Goal: Task Accomplishment & Management: Complete application form

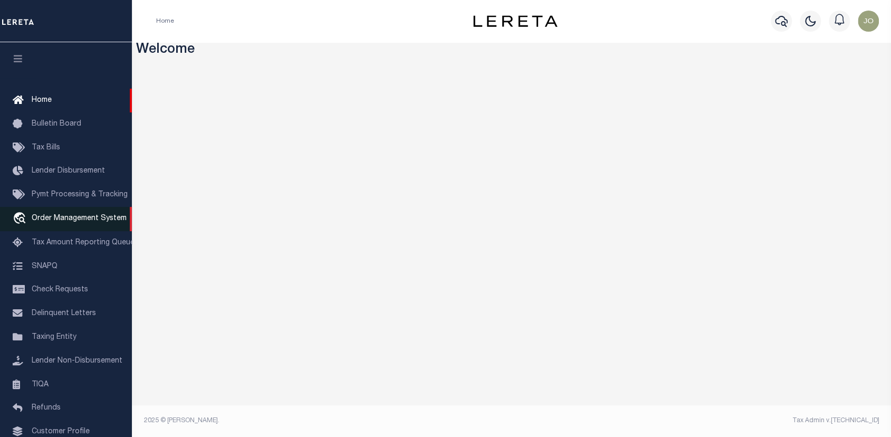
click at [49, 218] on span "Order Management System" at bounding box center [79, 218] width 95 height 7
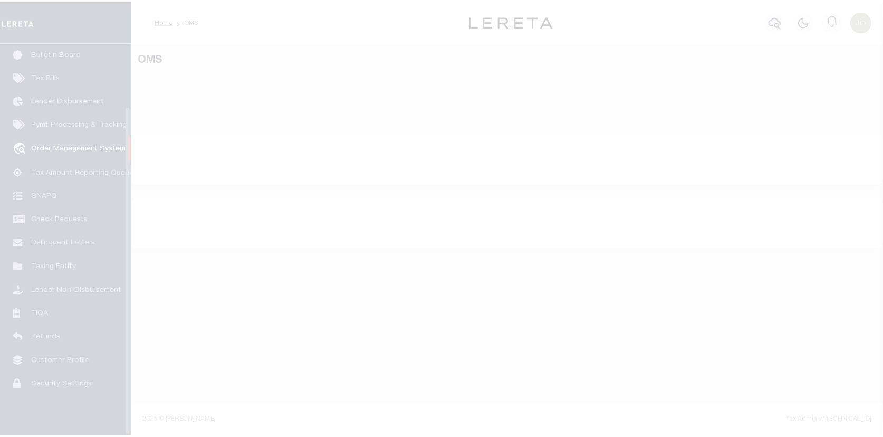
scroll to position [75, 0]
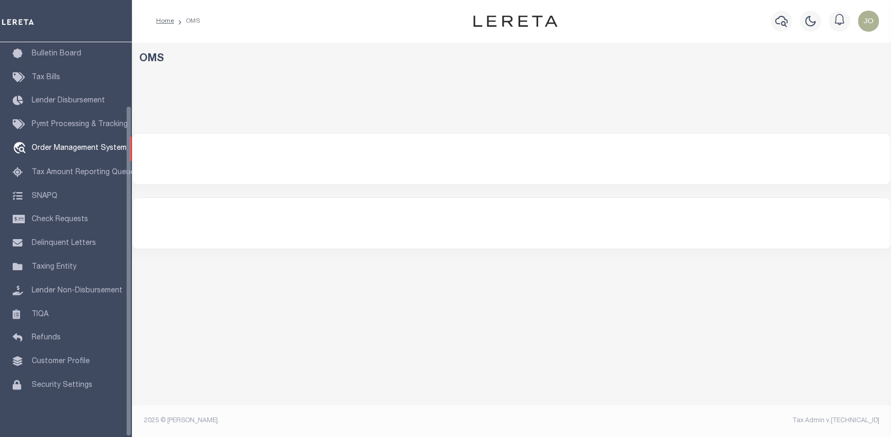
select select "200"
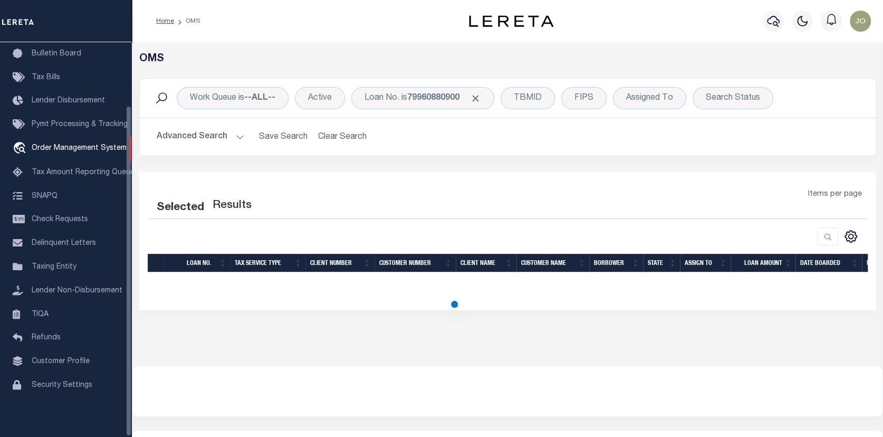
select select "200"
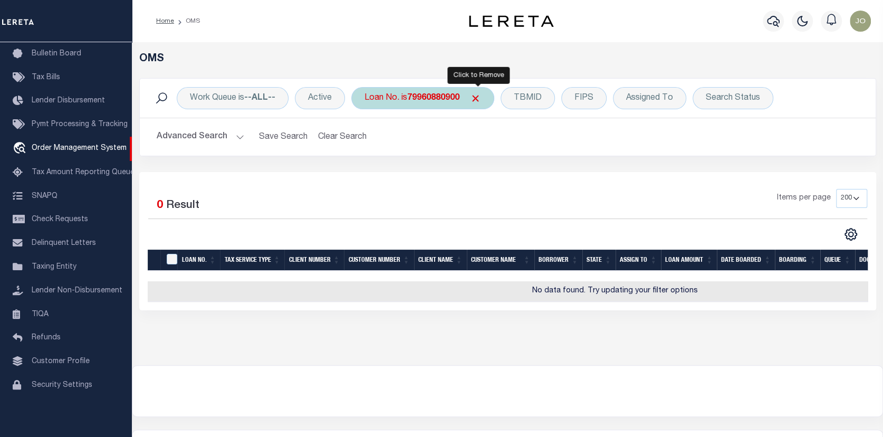
click at [477, 94] on span "Click to Remove" at bounding box center [475, 98] width 11 height 11
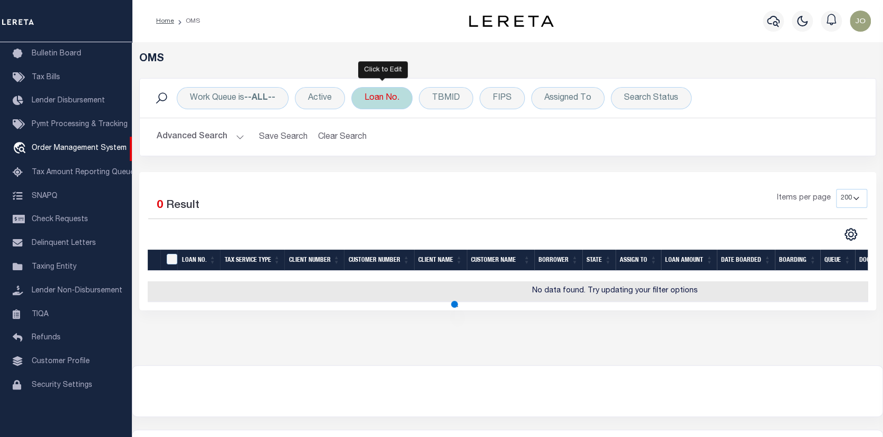
click at [384, 92] on div "Loan No." at bounding box center [381, 98] width 61 height 22
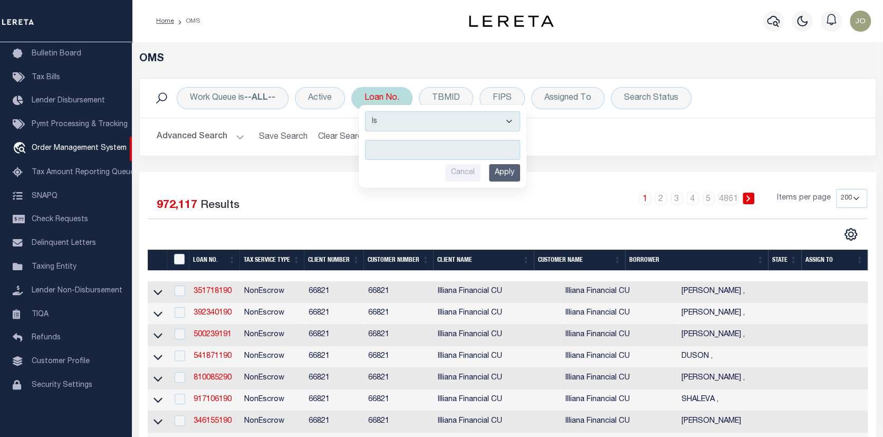
click at [373, 147] on input "text" at bounding box center [442, 150] width 155 height 20
type input "10010800"
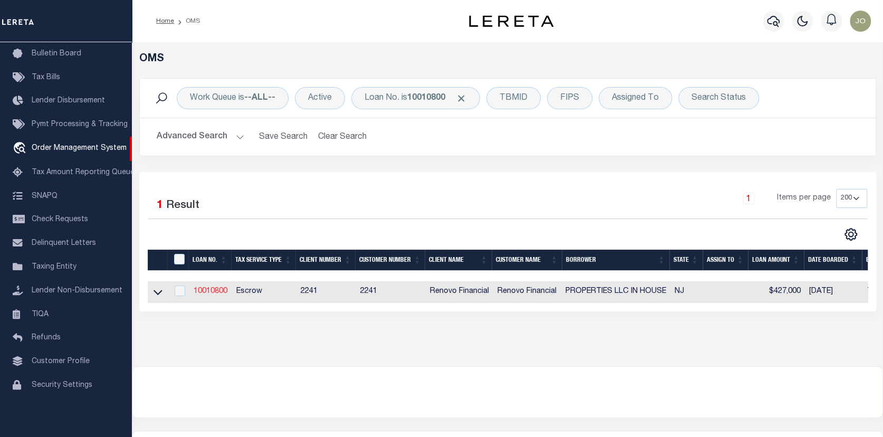
click at [209, 290] on link "10010800" at bounding box center [211, 290] width 34 height 7
type input "10010800"
type input "PROPERTIES LLC IN HOUSE"
select select
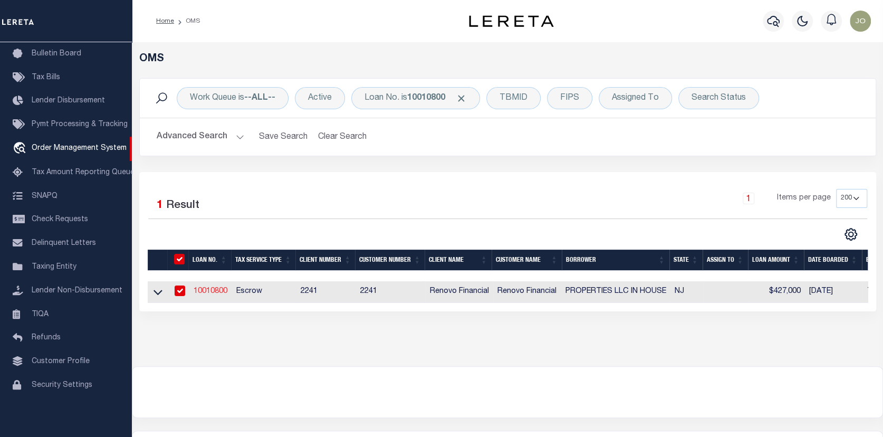
type input "1674 58TH ST"
type input "BROOKLYN NY 11204-2143 NULL"
select select "10"
select select "Escrow"
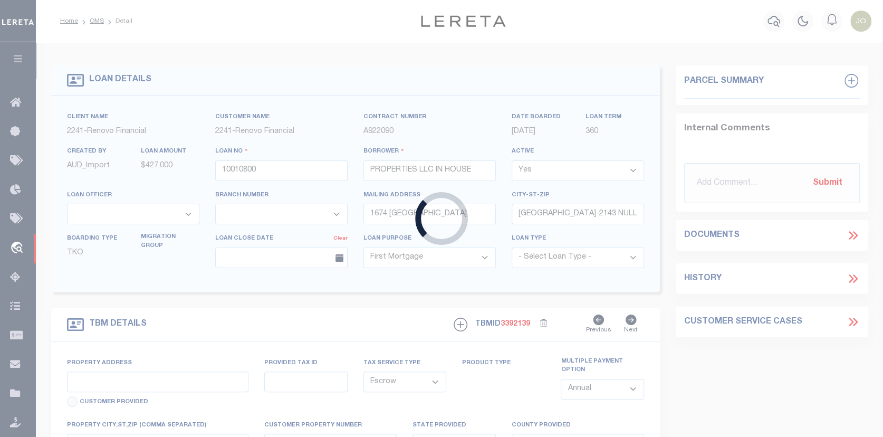
type input "122 BERGEN"
type input "23401 00004"
select select
type input "JERSEY CITY NJ 073052212"
type input "a0kUS000006jr4j"
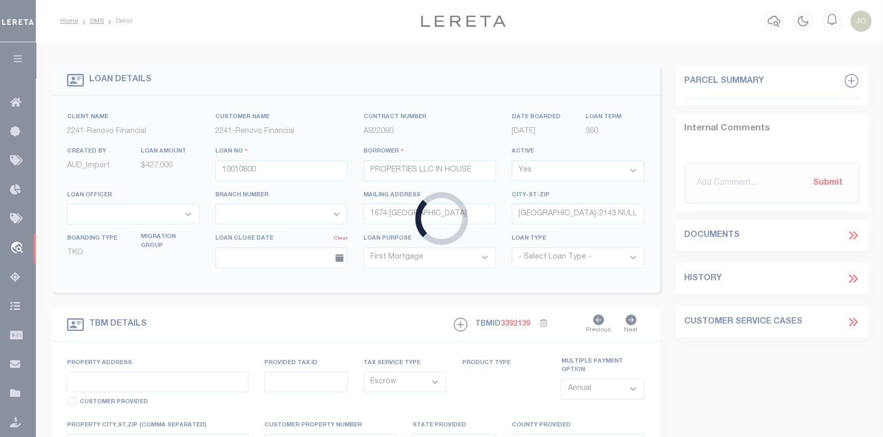
type input "NJ"
select select "25067"
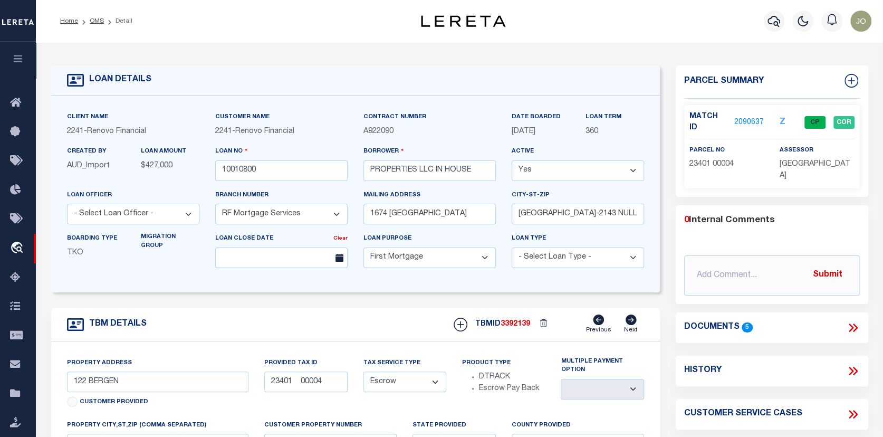
click at [745, 117] on link "2090637" at bounding box center [749, 122] width 30 height 11
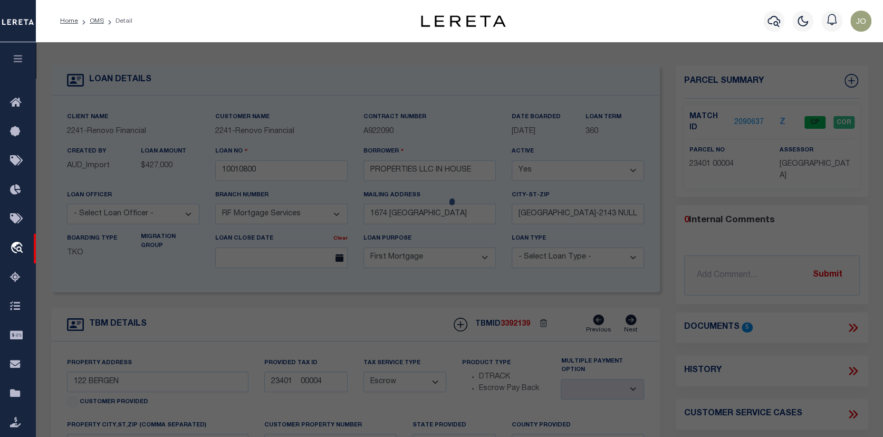
checkbox input "false"
select select "CP"
type input "IN HOUSE PROPERTIES, LLC"
select select "AGW"
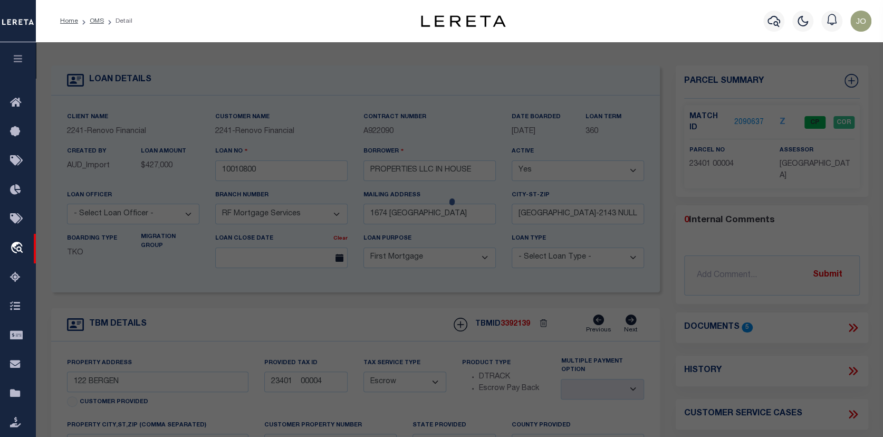
select select "ADD"
type input "122 BERGEN AVE"
checkbox input "false"
type input "JERSEY CITY NJ 073052212"
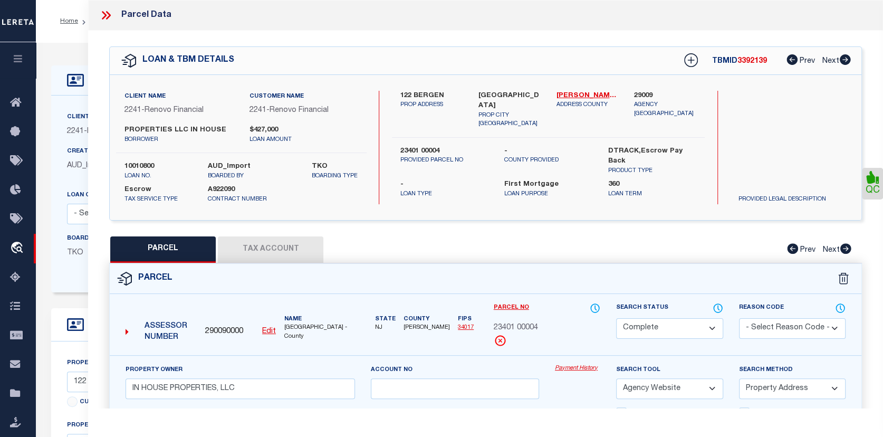
click at [580, 371] on link "Payment History" at bounding box center [577, 368] width 45 height 9
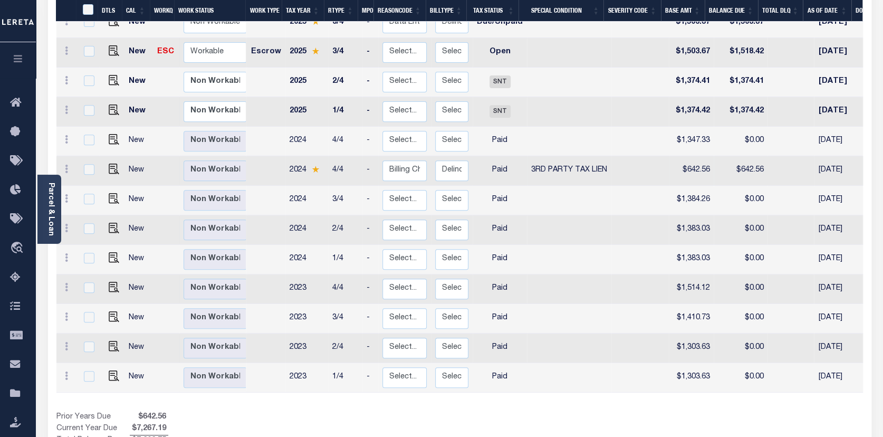
scroll to position [282, 0]
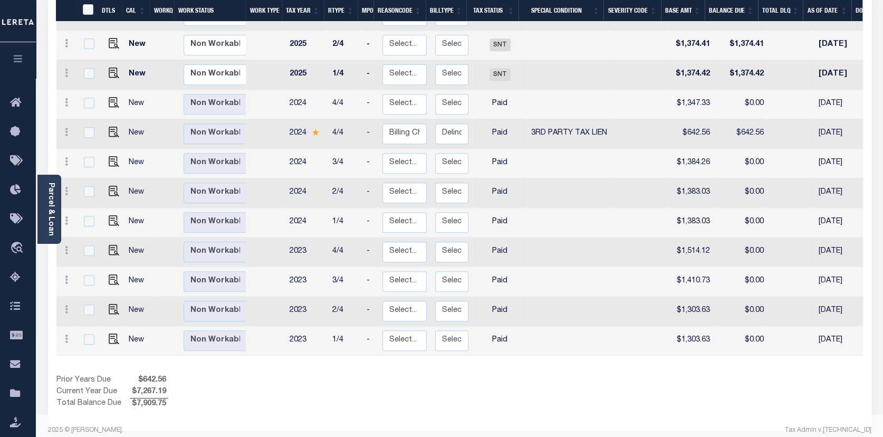
click at [640, 344] on td at bounding box center [639, 341] width 57 height 30
checkbox input "true"
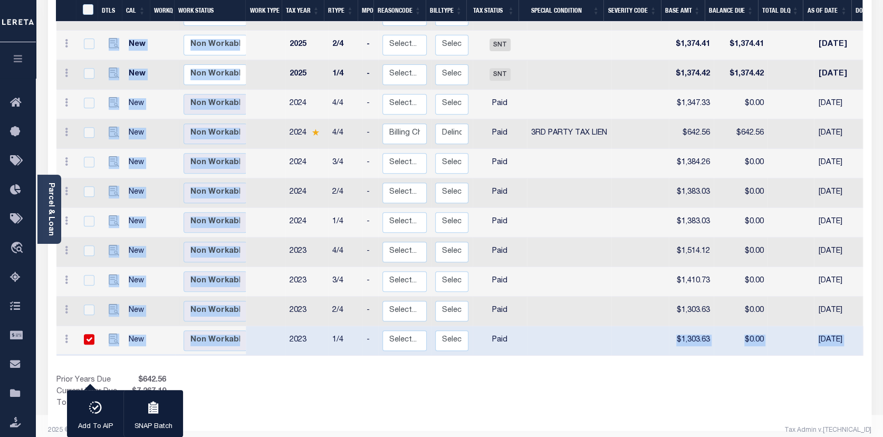
scroll to position [0, 158]
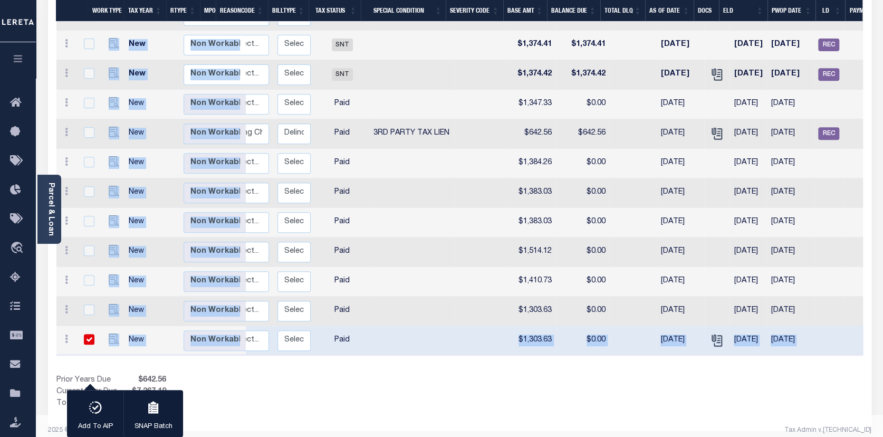
drag, startPoint x: 640, startPoint y: 344, endPoint x: 776, endPoint y: 369, distance: 137.8
click at [870, 367] on div "1 Selected 14 Results 1 Items per page 25 50 100 NJ STATE TAX ID" at bounding box center [459, 117] width 823 height 627
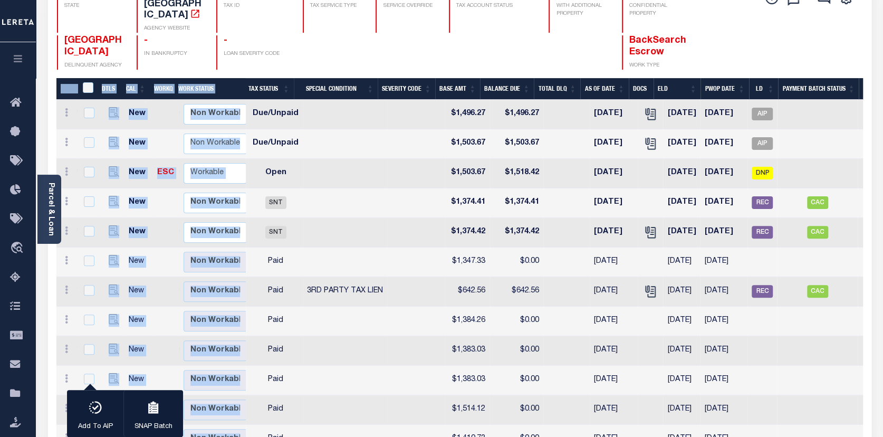
scroll to position [123, 0]
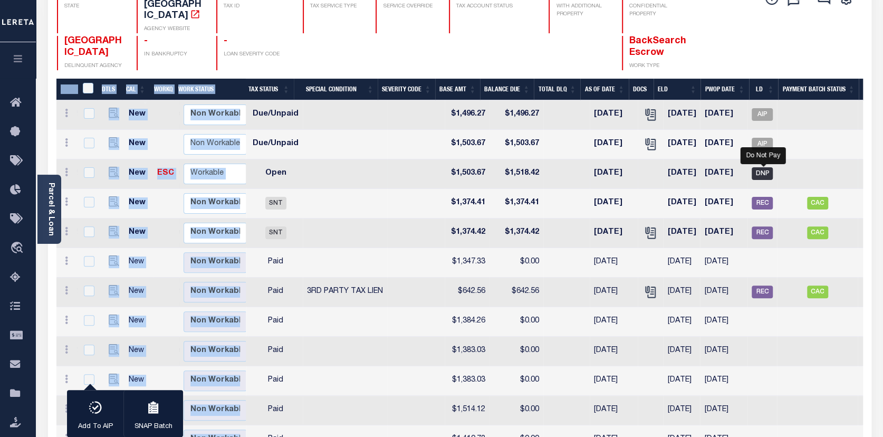
click at [758, 167] on span "DNP" at bounding box center [762, 173] width 21 height 13
checkbox input "true"
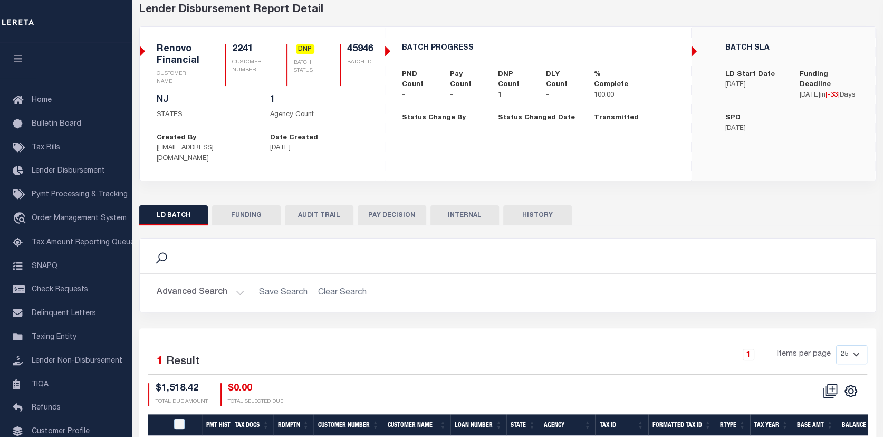
scroll to position [13, 0]
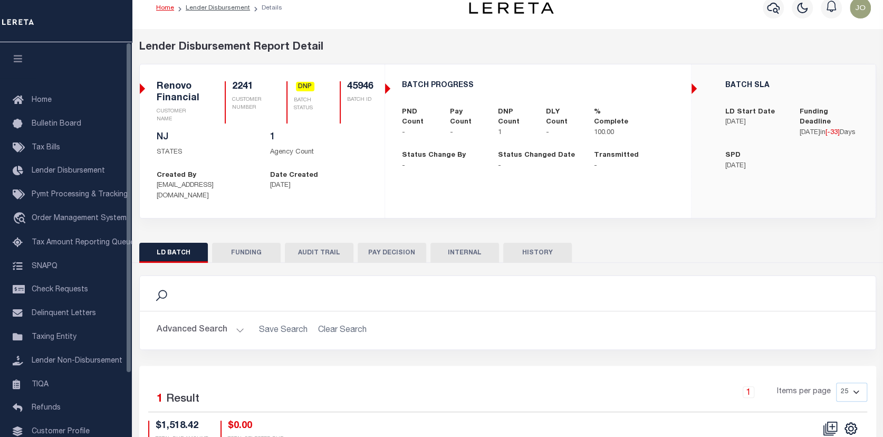
click at [240, 243] on button "FUNDING" at bounding box center [246, 253] width 69 height 20
type input "$0"
type input "09/10/2025"
select select "100"
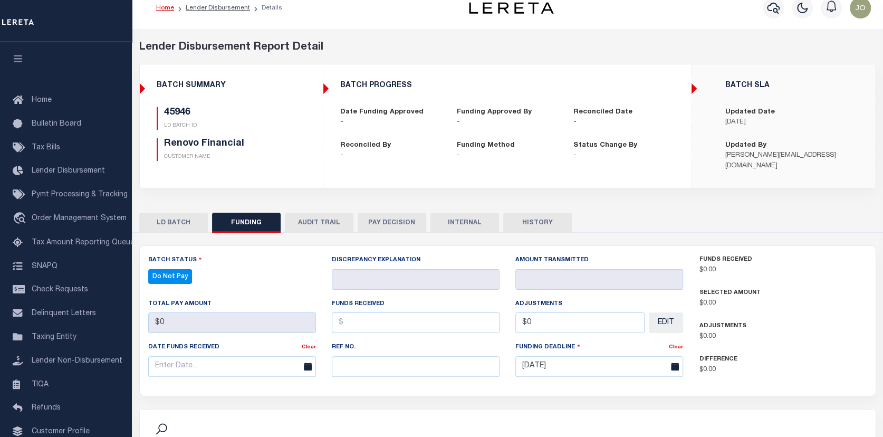
select select "100"
click at [322, 219] on button "AUDIT TRAIL" at bounding box center [319, 223] width 69 height 20
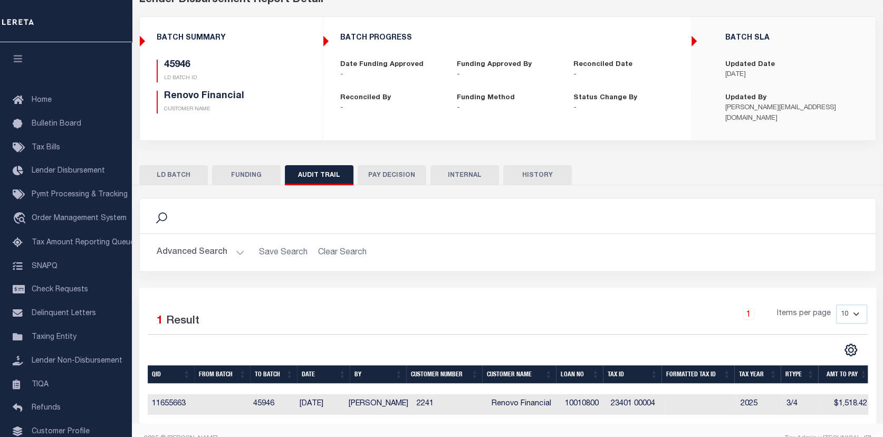
scroll to position [83, 0]
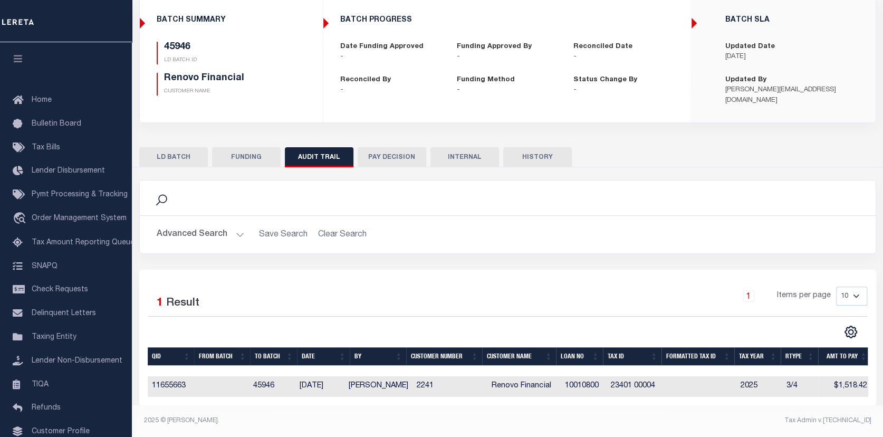
click at [264, 376] on td "45946" at bounding box center [272, 386] width 46 height 21
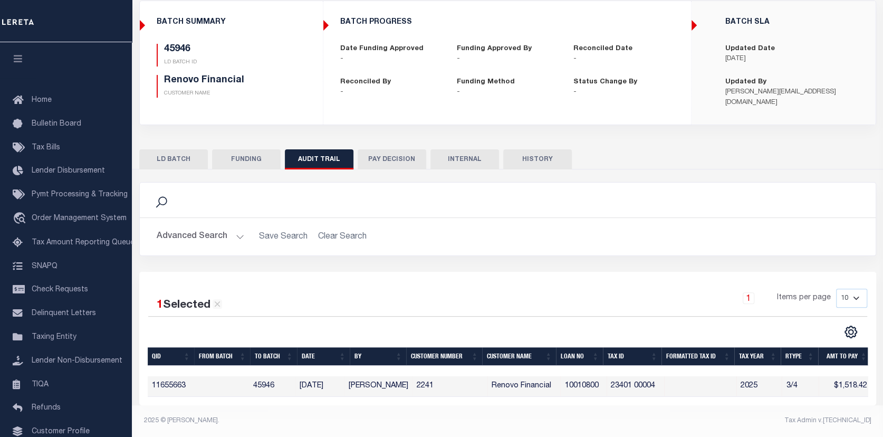
scroll to position [0, 4]
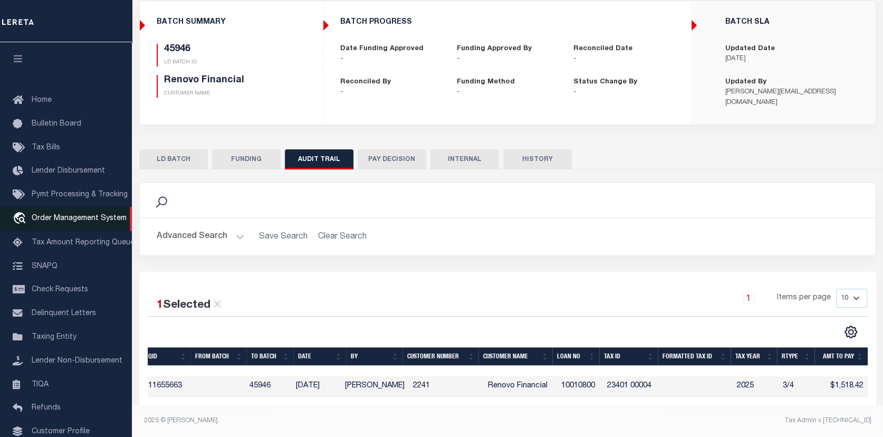
click at [54, 220] on span "Order Management System" at bounding box center [79, 218] width 95 height 7
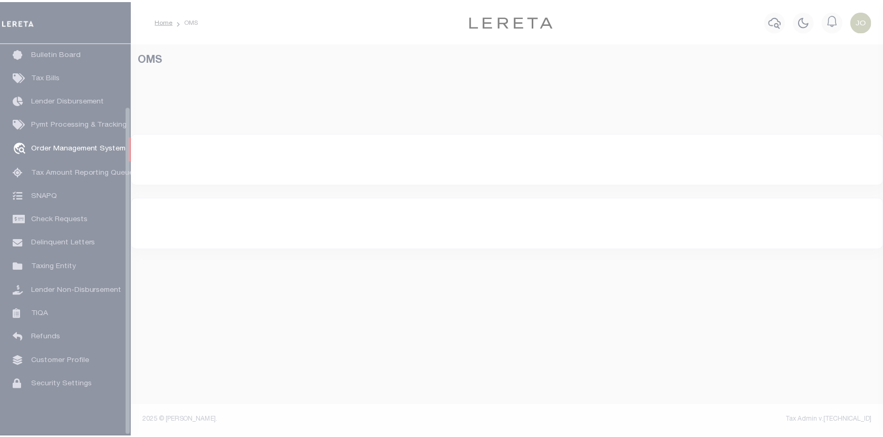
scroll to position [75, 0]
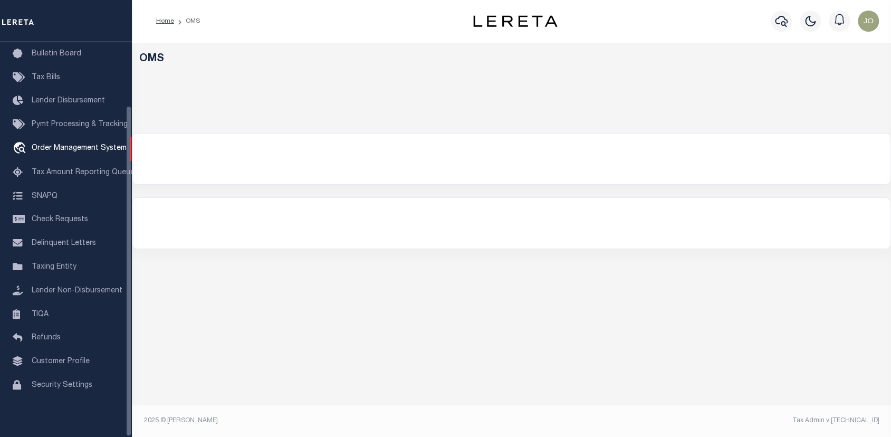
select select "200"
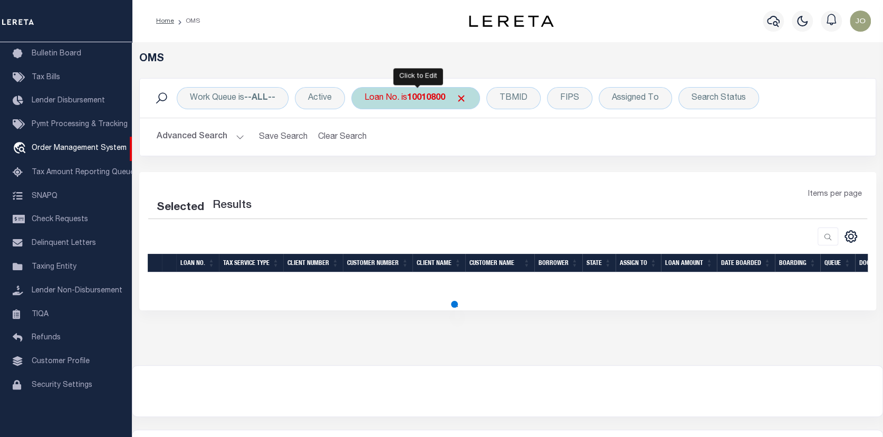
select select "200"
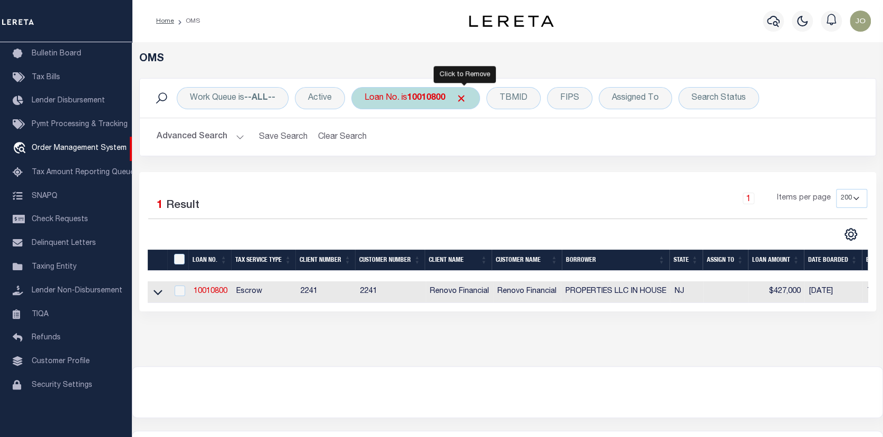
click at [461, 93] on span "Click to Remove" at bounding box center [461, 98] width 11 height 11
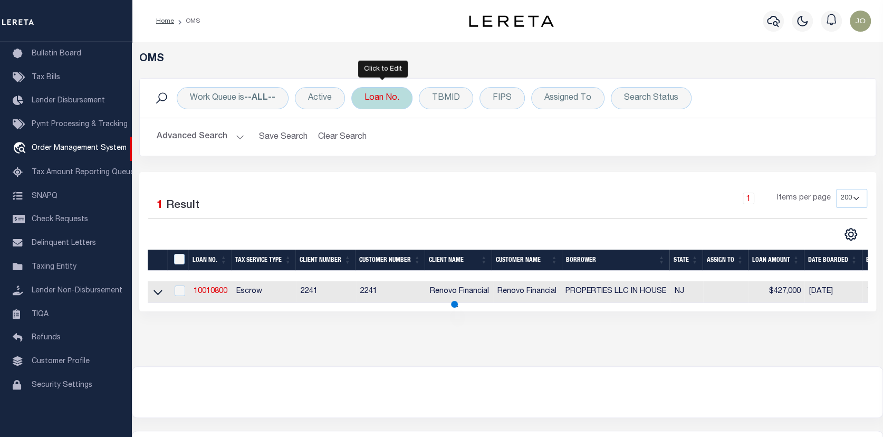
click at [372, 94] on div "Loan No." at bounding box center [381, 98] width 61 height 22
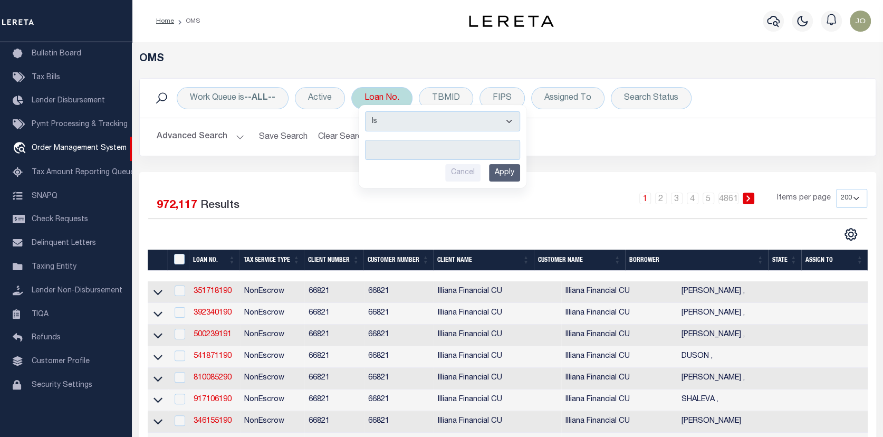
click at [373, 147] on input "text" at bounding box center [442, 150] width 155 height 20
type input "10023056"
click at [497, 166] on input "Apply" at bounding box center [504, 172] width 31 height 17
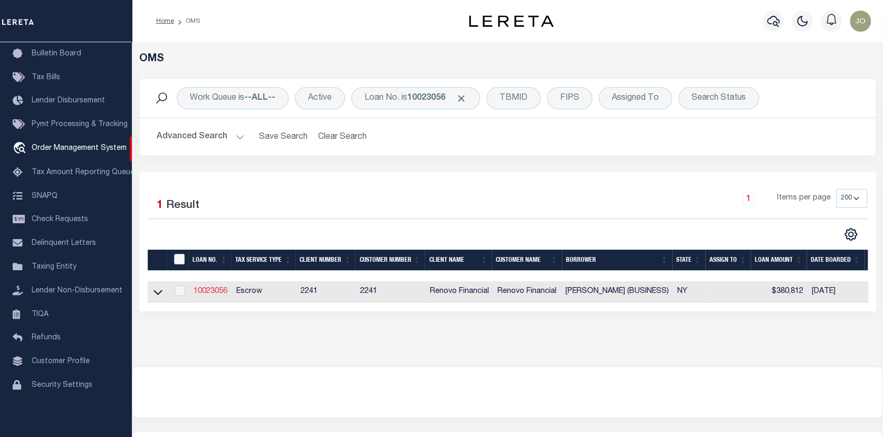
click at [210, 294] on link "10023056" at bounding box center [211, 290] width 34 height 7
type input "10023056"
type input "[PERSON_NAME] (BUSINESS)"
select select
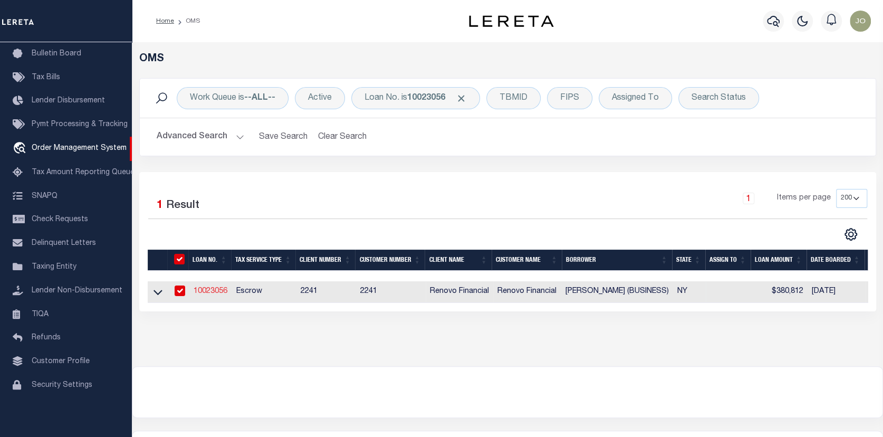
select select "400"
select select "Escrow"
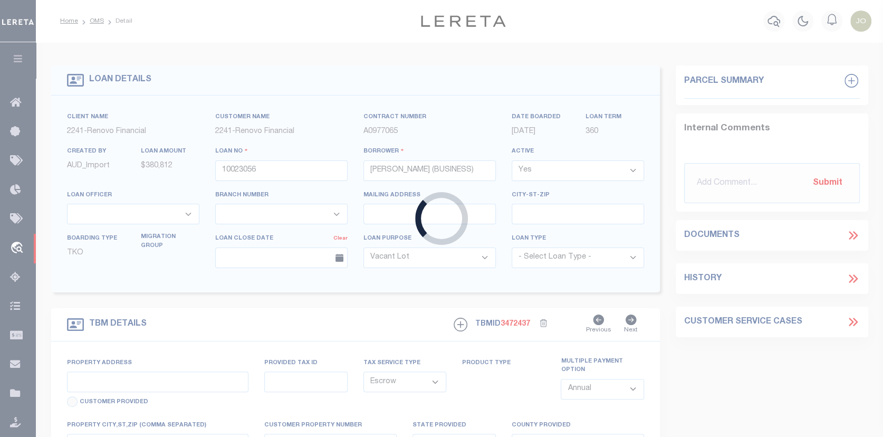
type input "[STREET_ADDRESS][PERSON_NAME]"
type input "[GEOGRAPHIC_DATA], [GEOGRAPHIC_DATA] 12401"
type input "a0kUS00000CO5Sj"
type input "NY"
select select
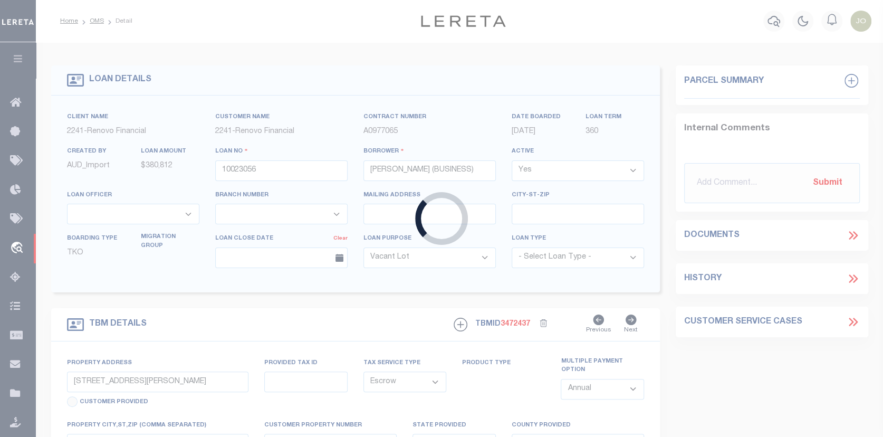
select select "25067"
select select "4"
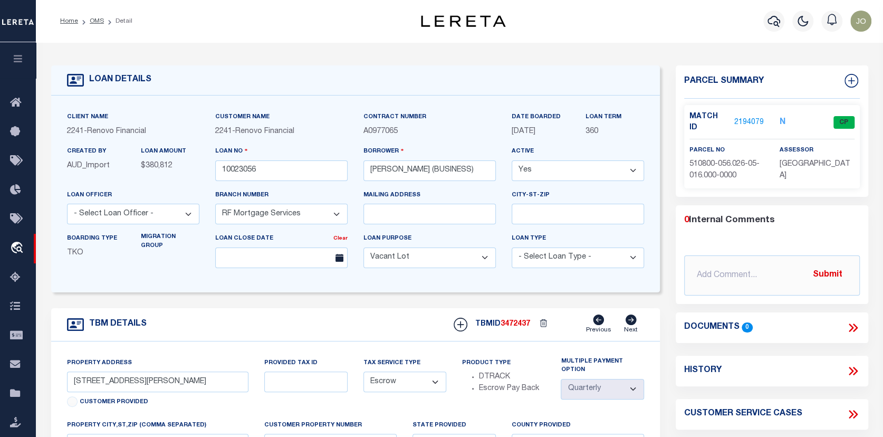
click at [749, 117] on link "2194079" at bounding box center [749, 122] width 30 height 11
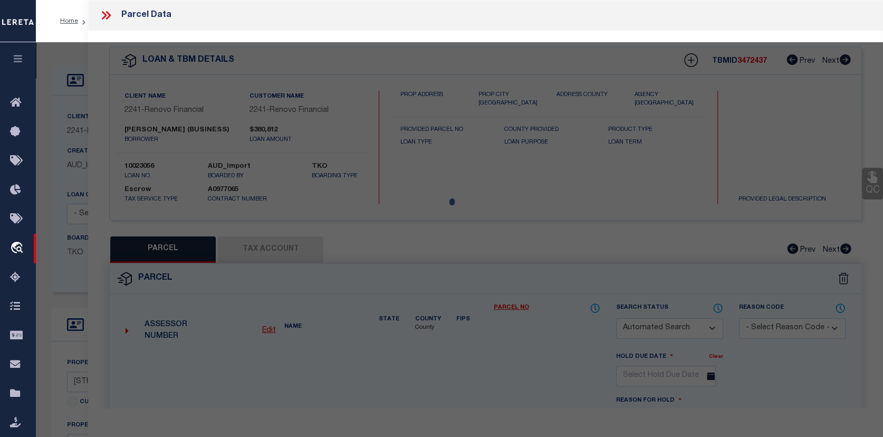
checkbox input "false"
select select "CP"
type input "STERN,SHLOMO"
select select "ATL"
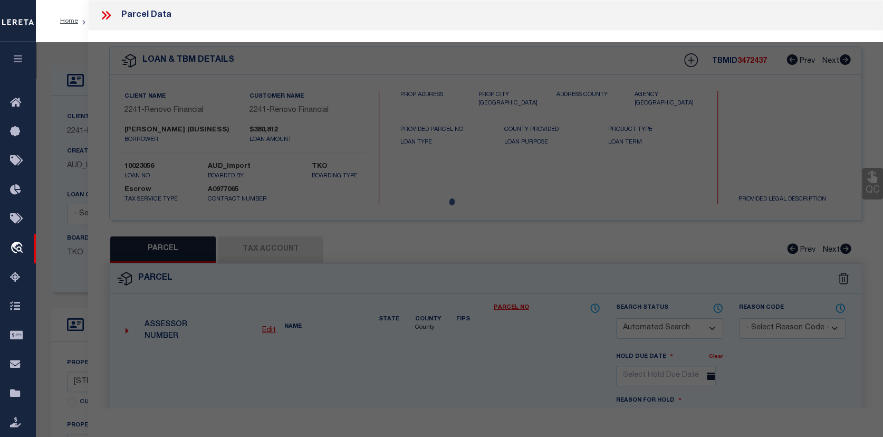
select select "ADD"
type input "[STREET_ADDRESS][PERSON_NAME]"
checkbox input "false"
type input "[GEOGRAPHIC_DATA], [GEOGRAPHIC_DATA] 12401"
type textarea "LOT:16.000 BLK:5 SEC:56.26 DIST:510800 CITY/MUNI/TWP:KINGSTON"
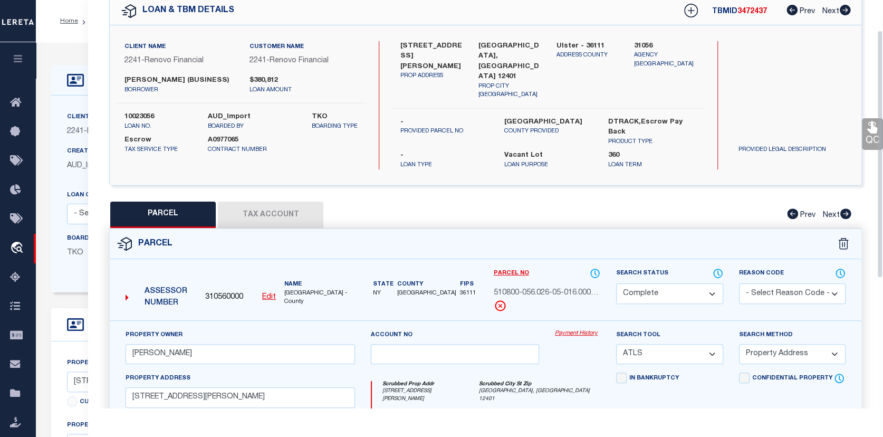
scroll to position [53, 0]
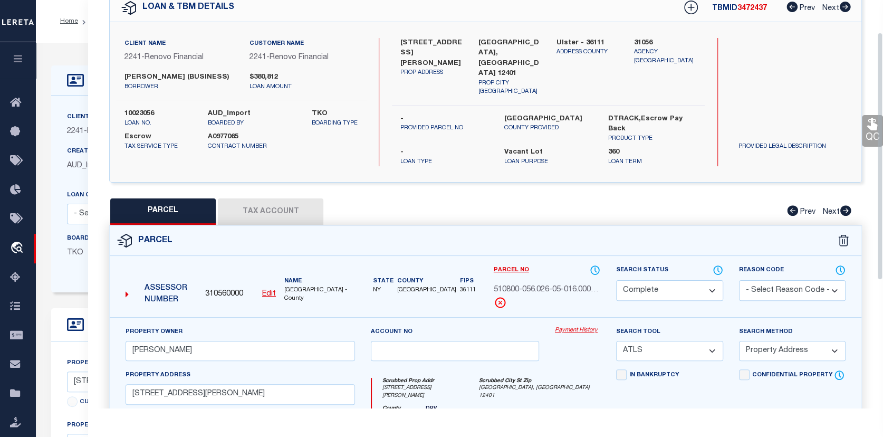
click at [286, 198] on button "Tax Account" at bounding box center [270, 211] width 105 height 26
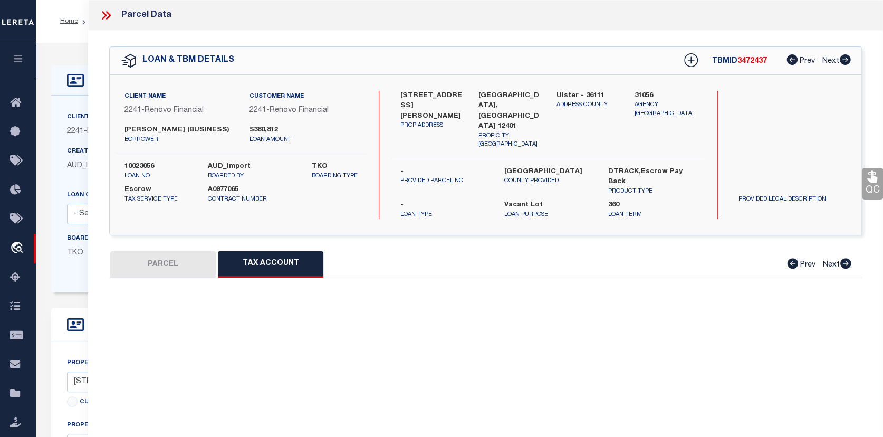
scroll to position [0, 0]
select select "100"
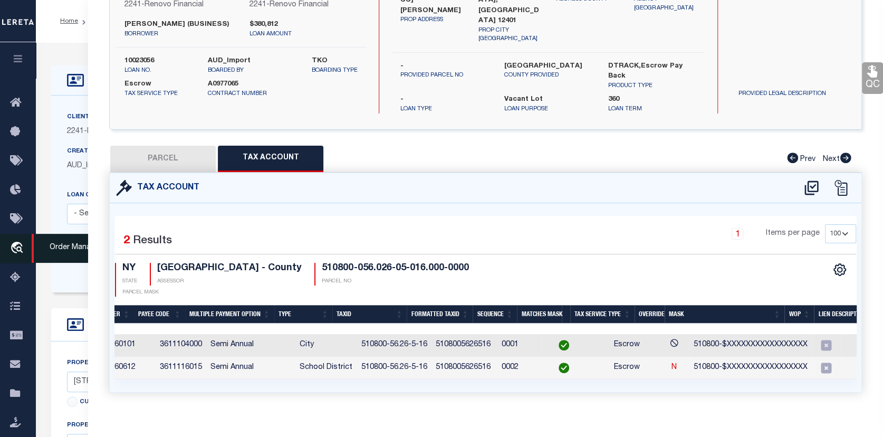
click at [17, 244] on icon "travel_explore" at bounding box center [18, 249] width 17 height 14
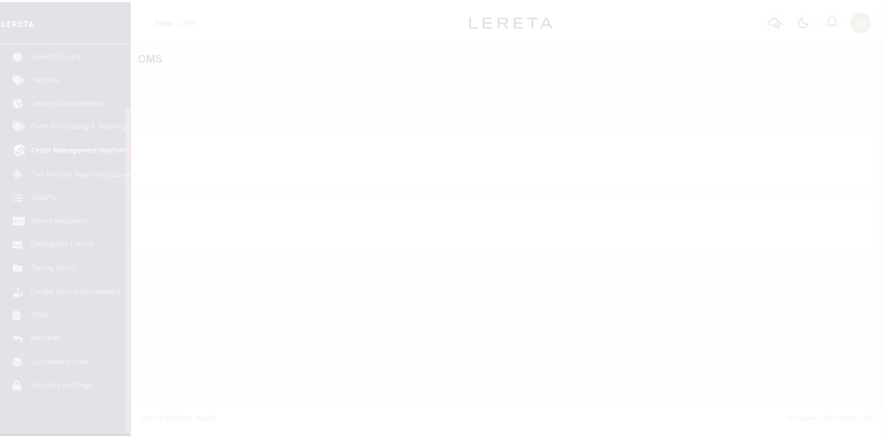
scroll to position [75, 0]
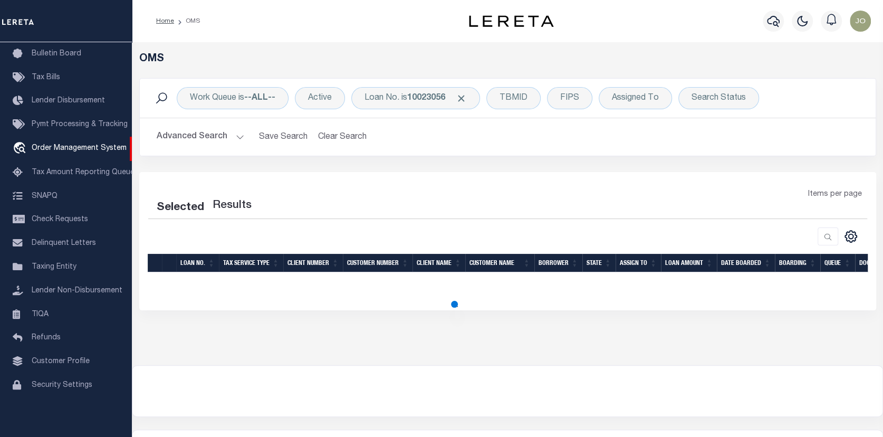
select select "200"
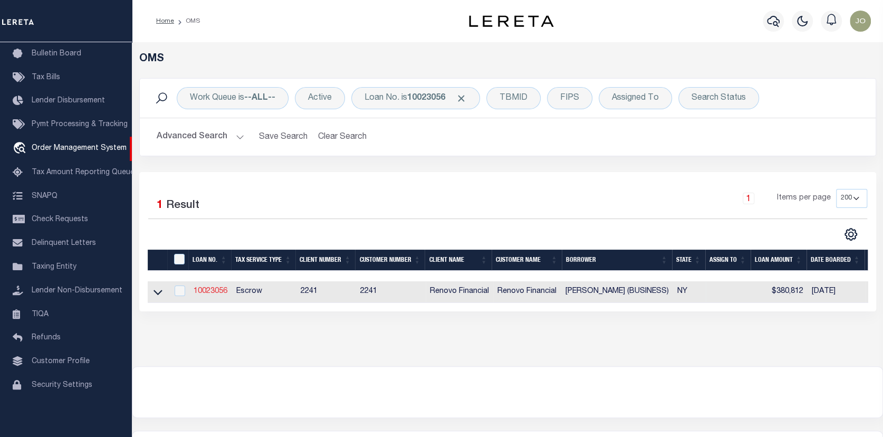
click at [217, 291] on link "10023056" at bounding box center [211, 290] width 34 height 7
type input "10023056"
type input "[PERSON_NAME] (BUSINESS)"
select select
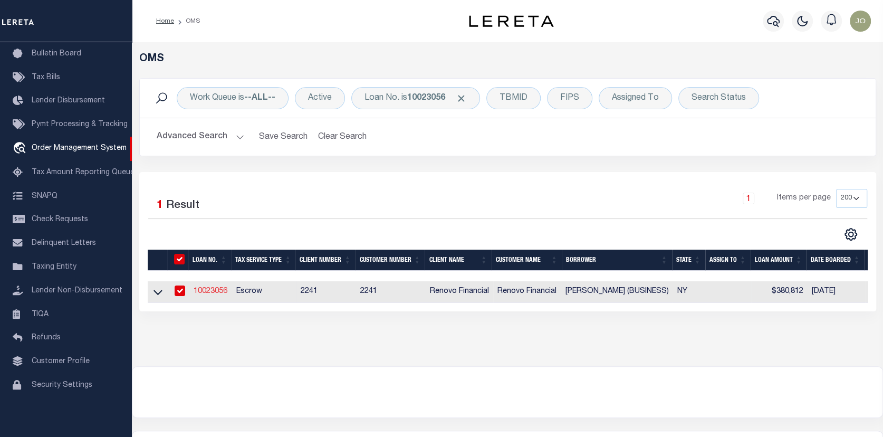
select select "400"
select select "Escrow"
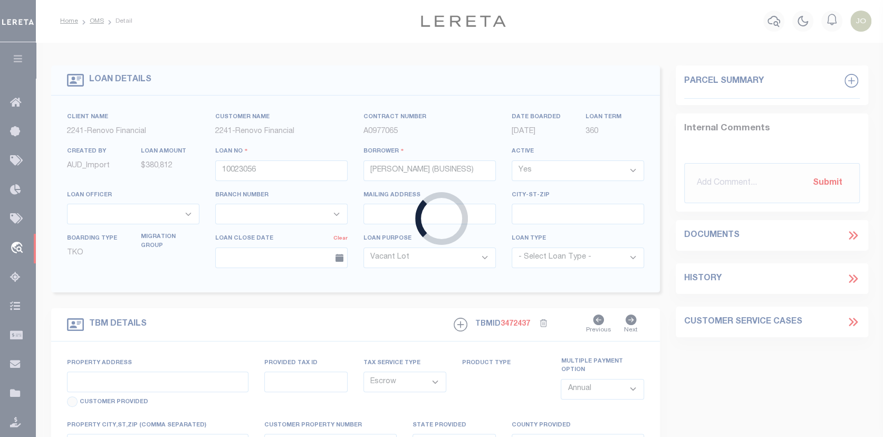
select select "25067"
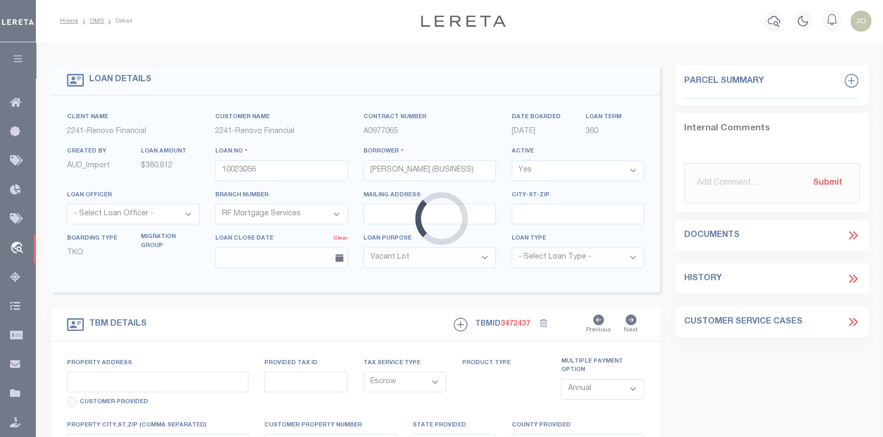
type input "[STREET_ADDRESS][PERSON_NAME]"
type input "[GEOGRAPHIC_DATA], [GEOGRAPHIC_DATA] 12401"
type input "a0kUS00000CO5Sj"
type input "NY"
select select
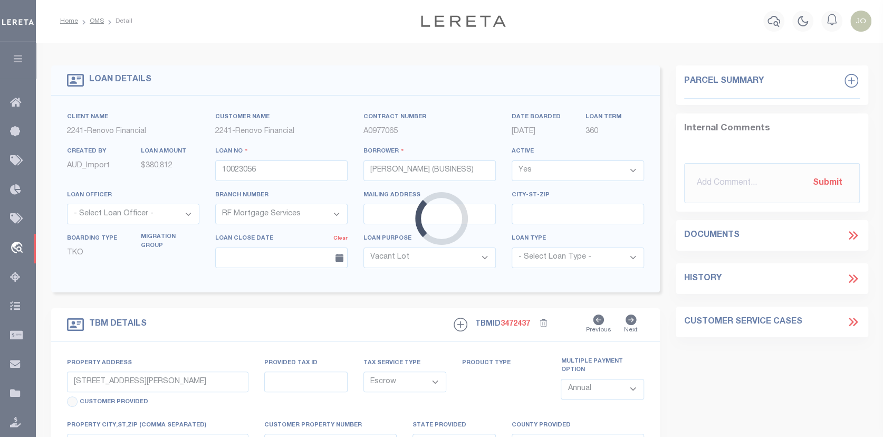
select select "4"
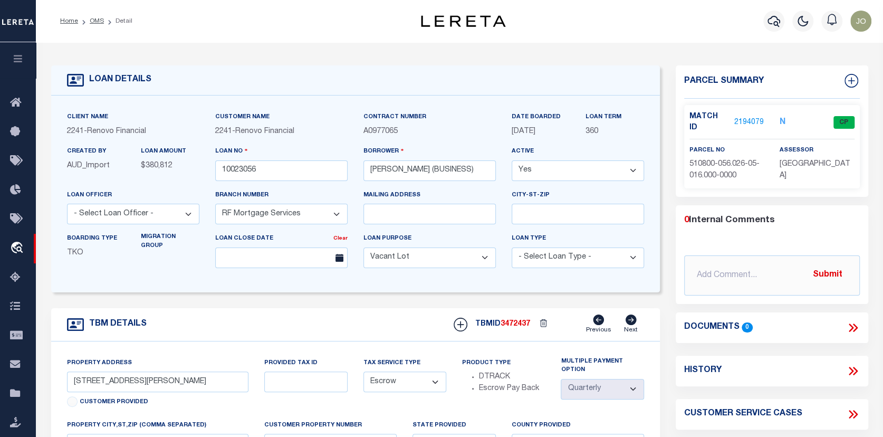
click at [749, 117] on link "2194079" at bounding box center [749, 122] width 30 height 11
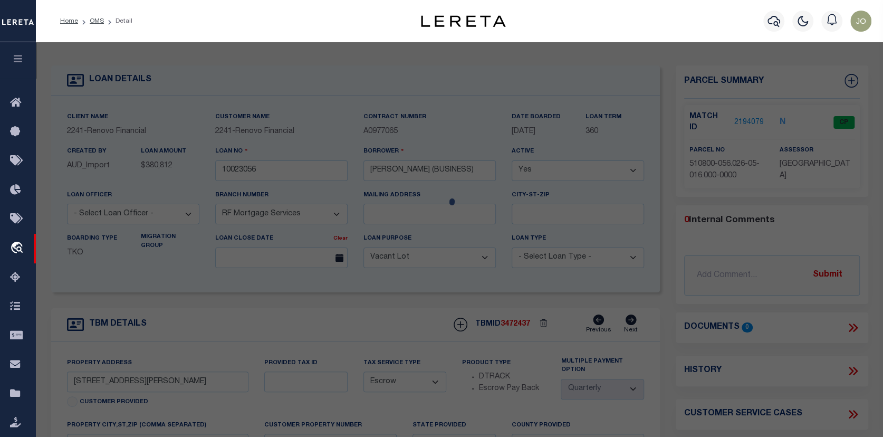
checkbox input "false"
select select "CP"
type input "STERN,SHLOMO"
select select "ATL"
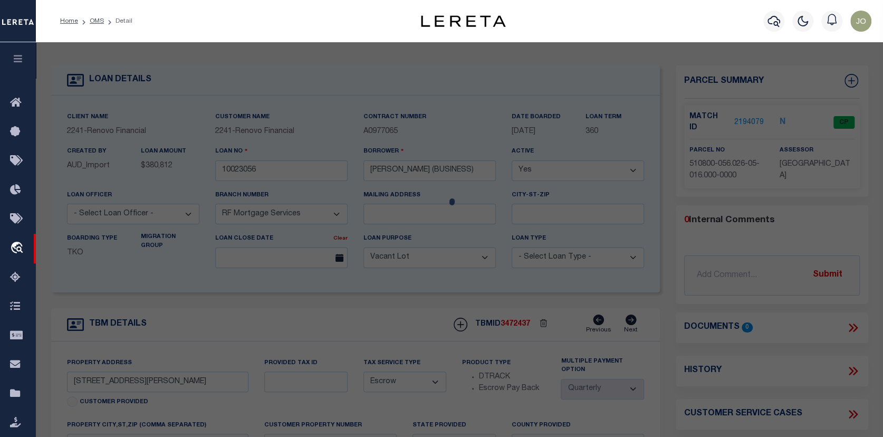
select select "ADD"
type input "350 HASBROUCK AVE"
checkbox input "false"
type input "KINGSTON, NY 12401"
type textarea "LOT:16.000 BLK:5 SEC:56.26 DIST:510800 CITY/[GEOGRAPHIC_DATA]/TWP:[GEOGRAPHIC_D…"
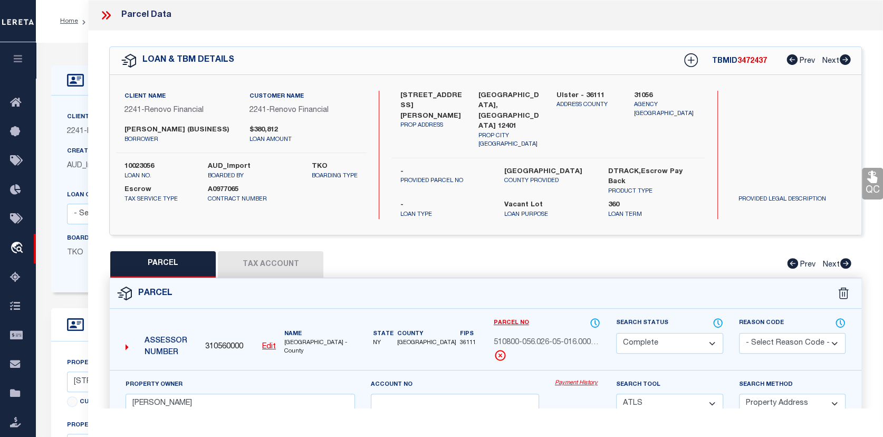
click at [571, 379] on link "Payment History" at bounding box center [577, 383] width 45 height 9
click at [276, 251] on button "Tax Account" at bounding box center [270, 264] width 105 height 26
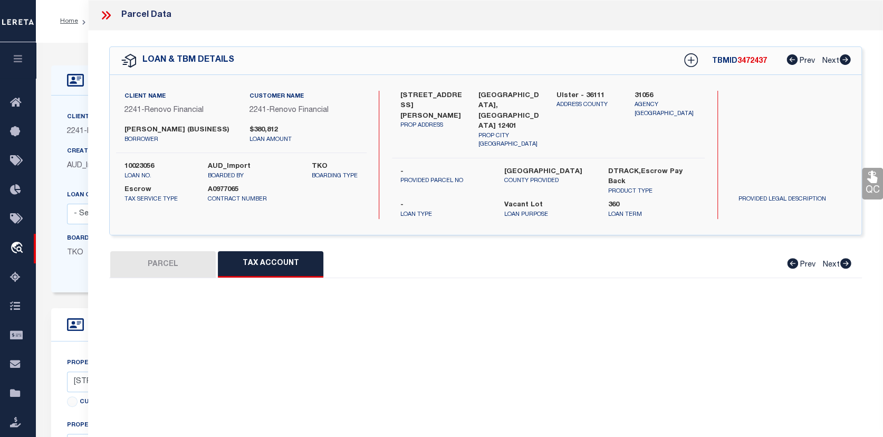
select select "100"
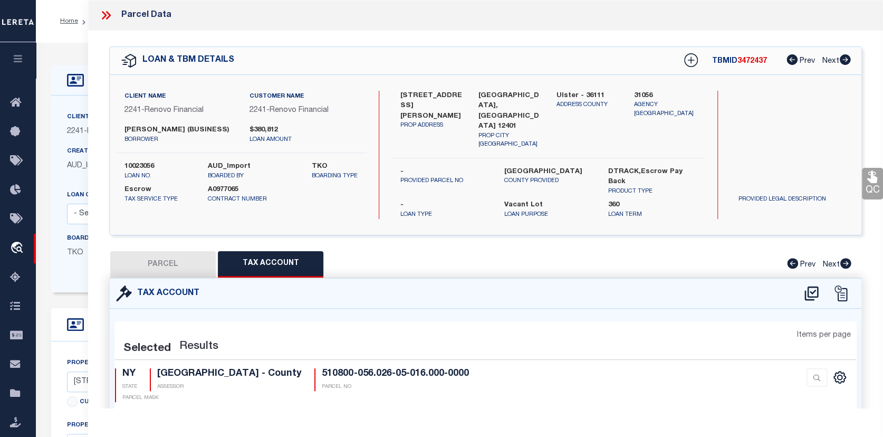
select select "100"
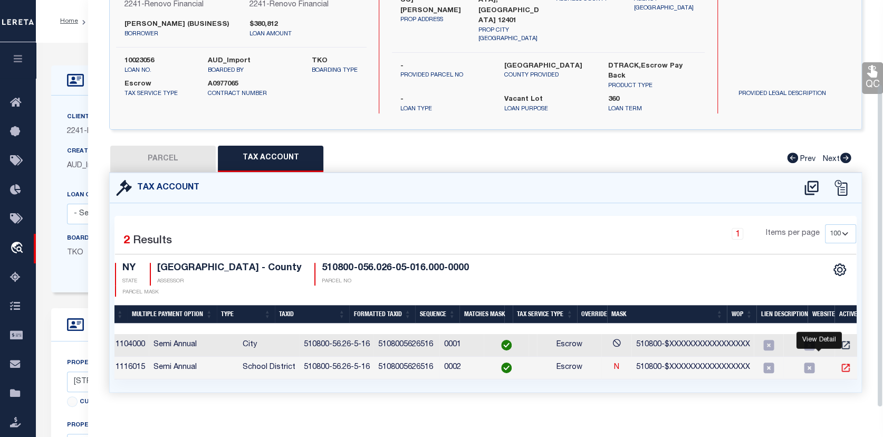
click at [840, 362] on icon "" at bounding box center [845, 367] width 11 height 11
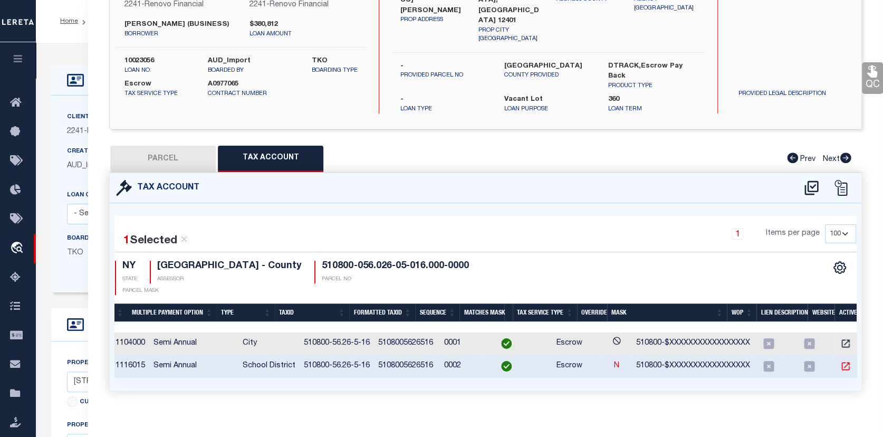
scroll to position [104, 0]
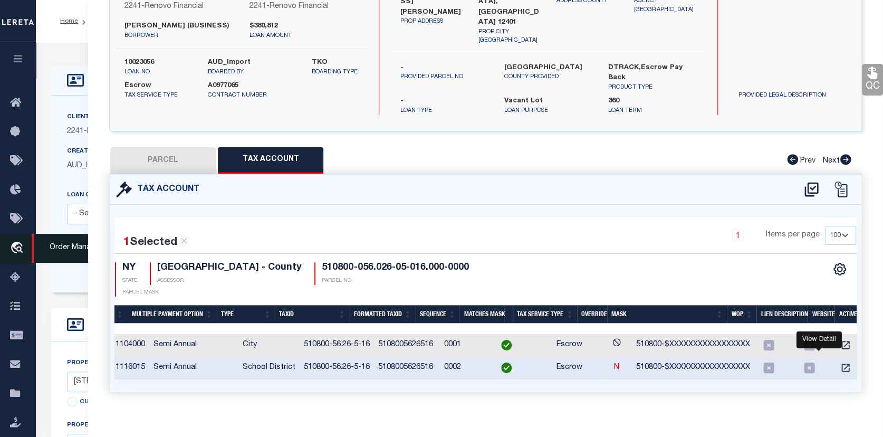
click at [16, 243] on icon "travel_explore" at bounding box center [18, 249] width 17 height 14
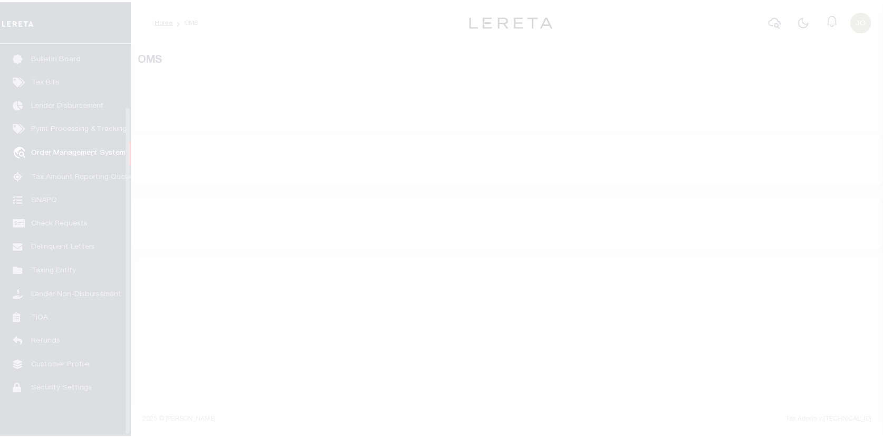
scroll to position [75, 0]
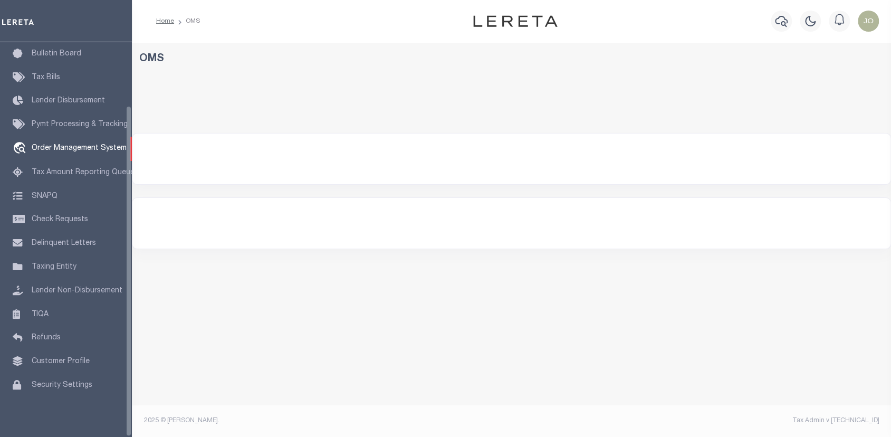
select select "200"
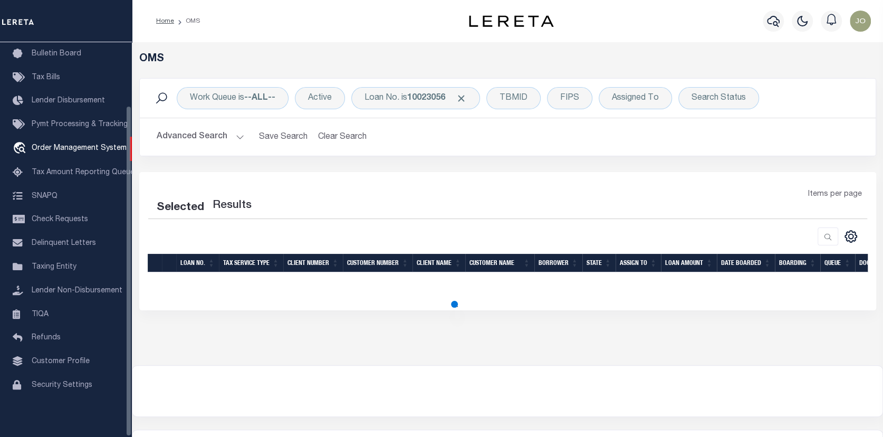
select select "200"
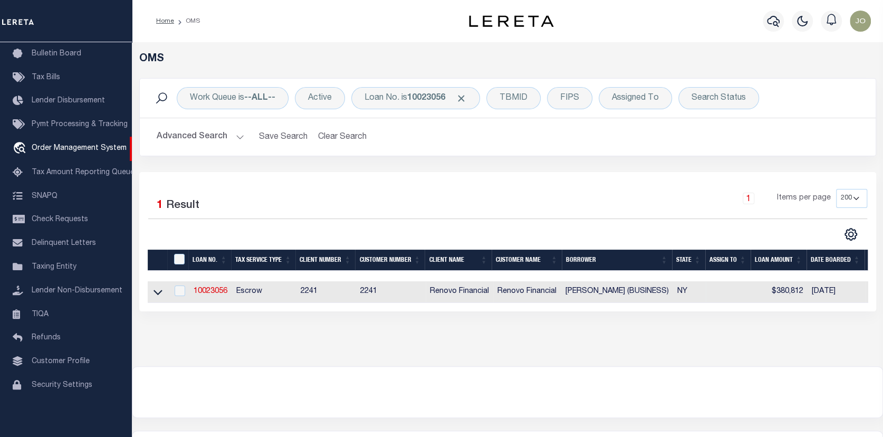
click at [217, 286] on td "10023056" at bounding box center [210, 292] width 43 height 22
checkbox input "true"
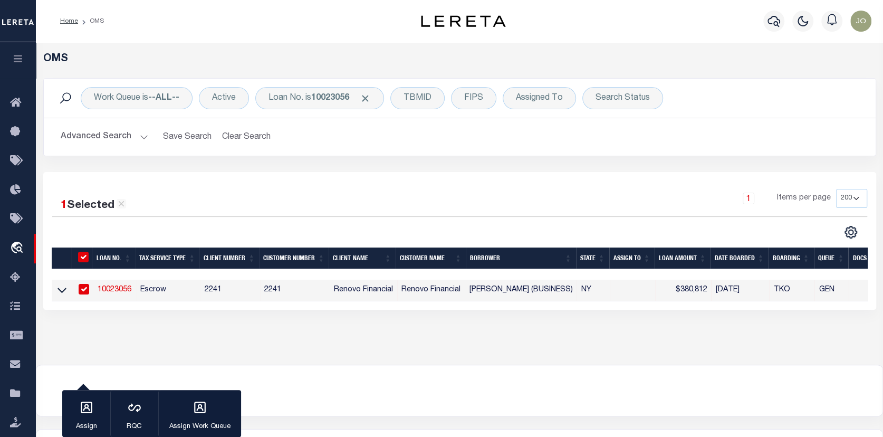
click at [117, 287] on link "10023056" at bounding box center [115, 289] width 34 height 7
type input "10023056"
type input "[PERSON_NAME] (BUSINESS)"
select select
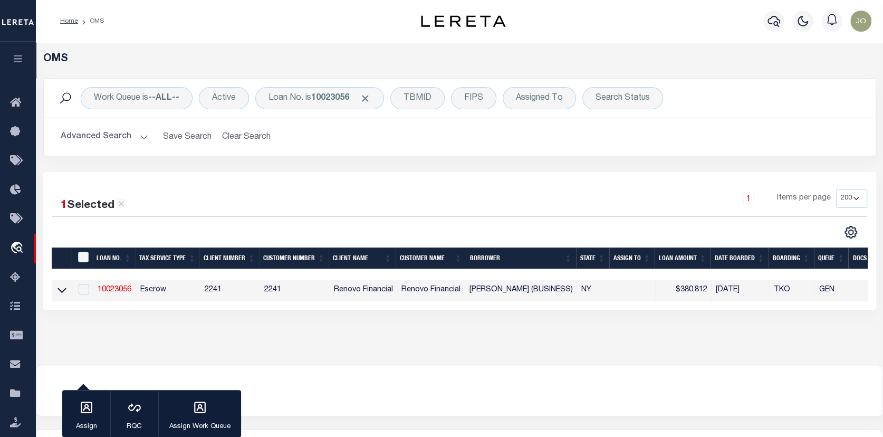
select select "400"
select select "Escrow"
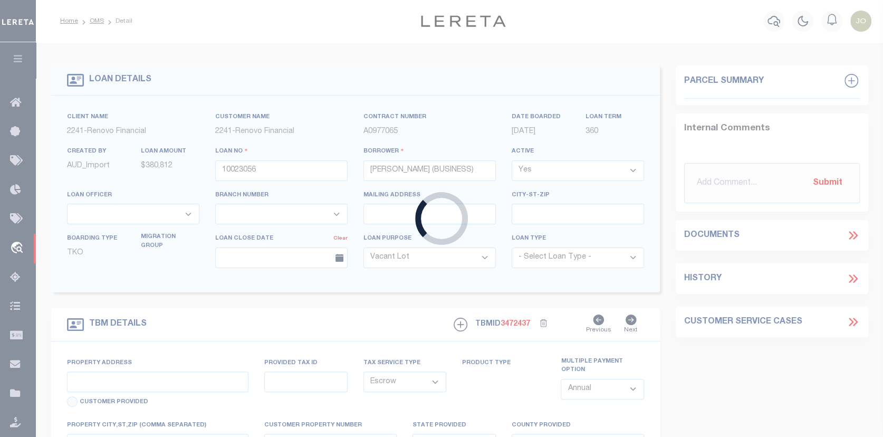
select select "25067"
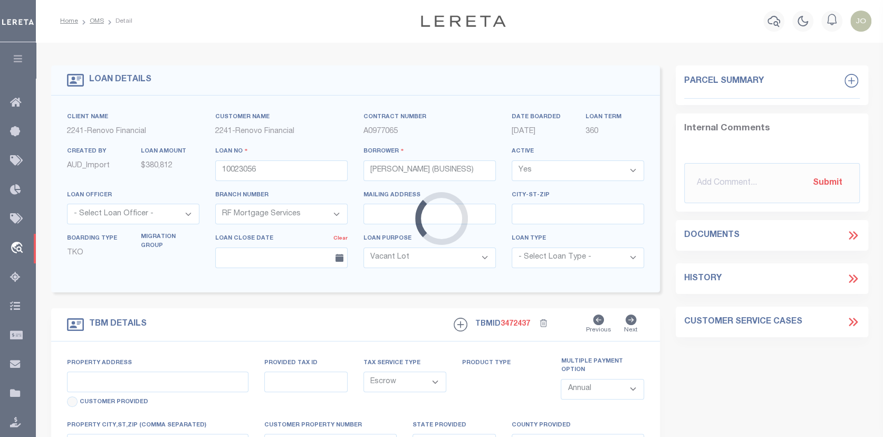
type input "[STREET_ADDRESS][PERSON_NAME]"
type input "Kingston, NY 12401"
type input "a0kUS00000CO5Sj"
type input "NY"
select select
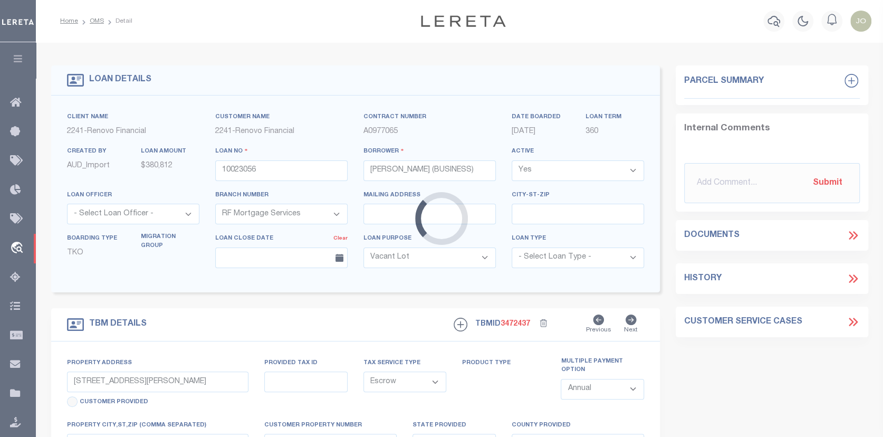
select select "4"
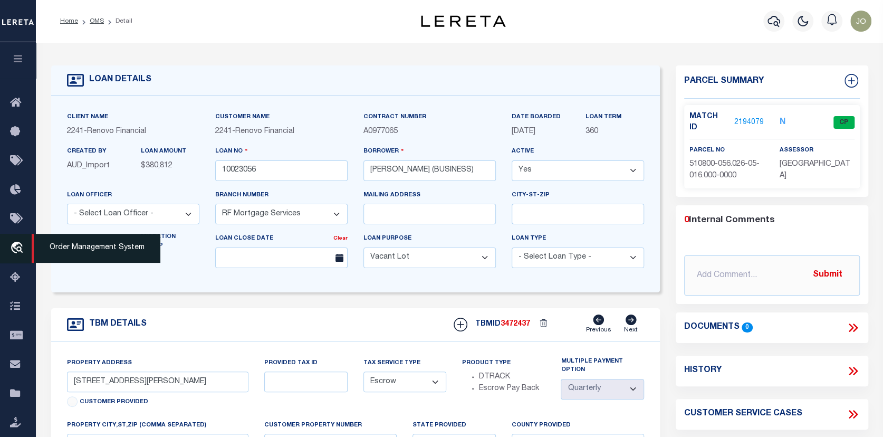
click at [43, 245] on span "Order Management System" at bounding box center [96, 248] width 129 height 29
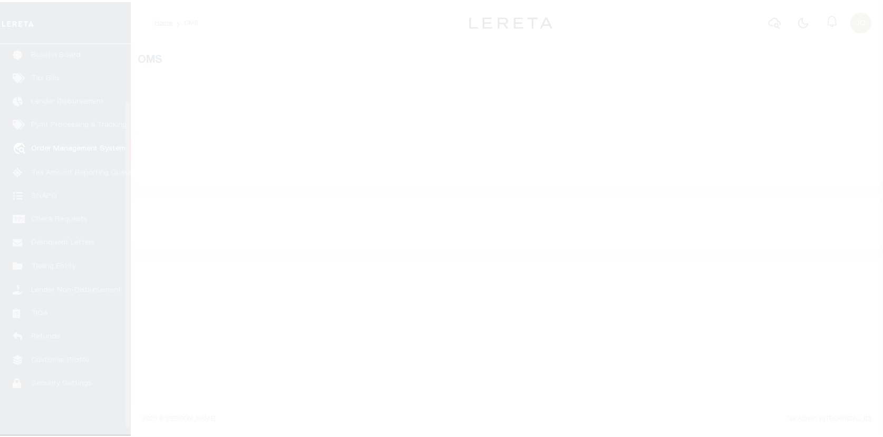
scroll to position [75, 0]
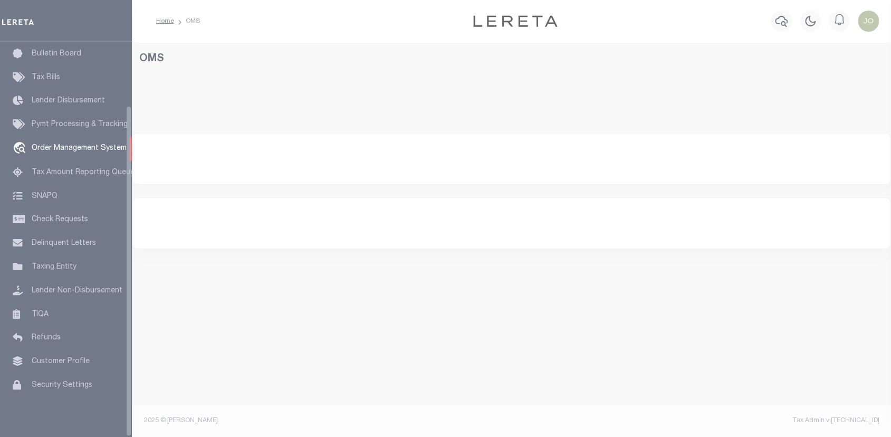
select select "200"
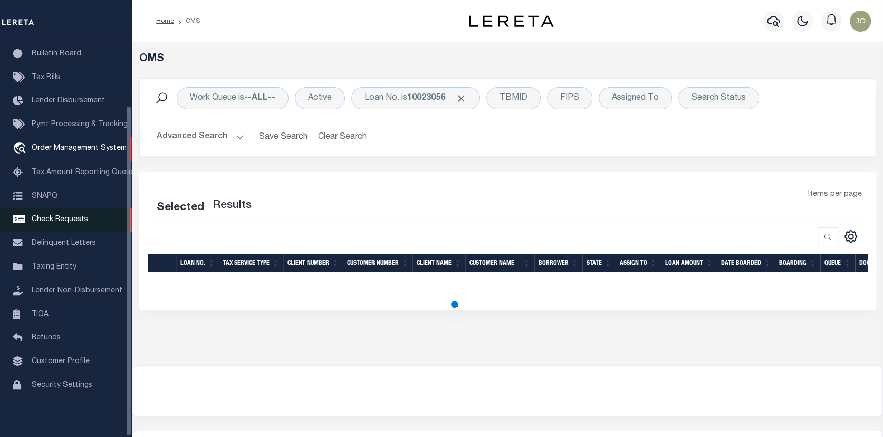
select select "200"
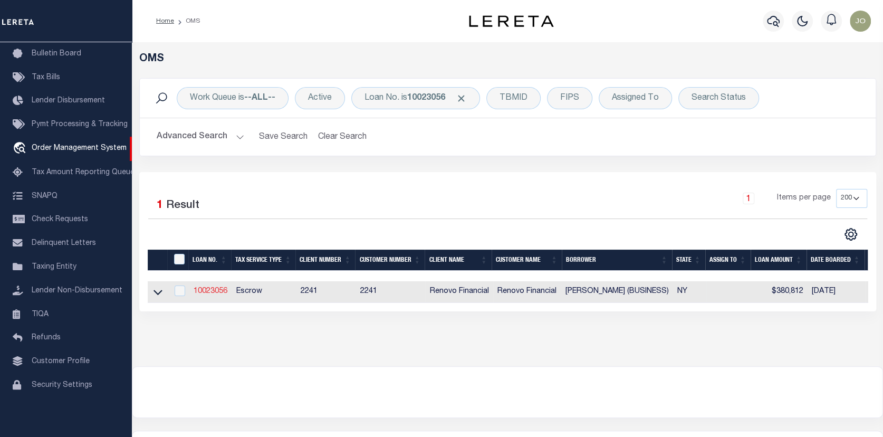
click at [211, 288] on link "10023056" at bounding box center [211, 290] width 34 height 7
type input "10023056"
type input "[PERSON_NAME] (BUSINESS)"
select select
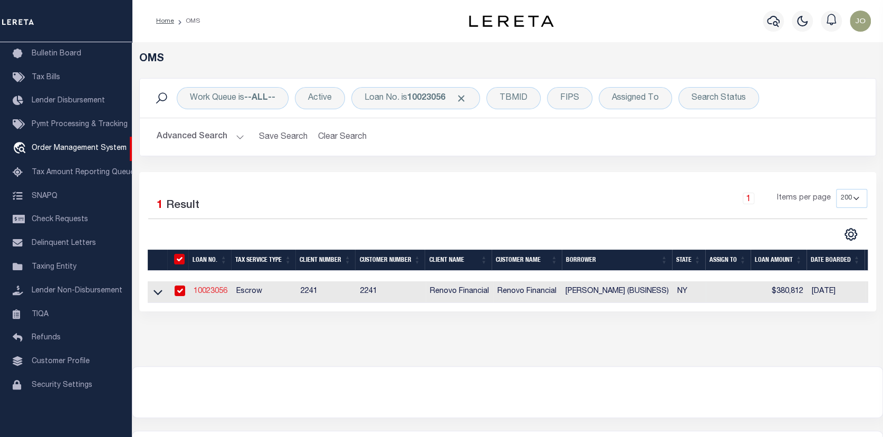
select select "400"
select select "Escrow"
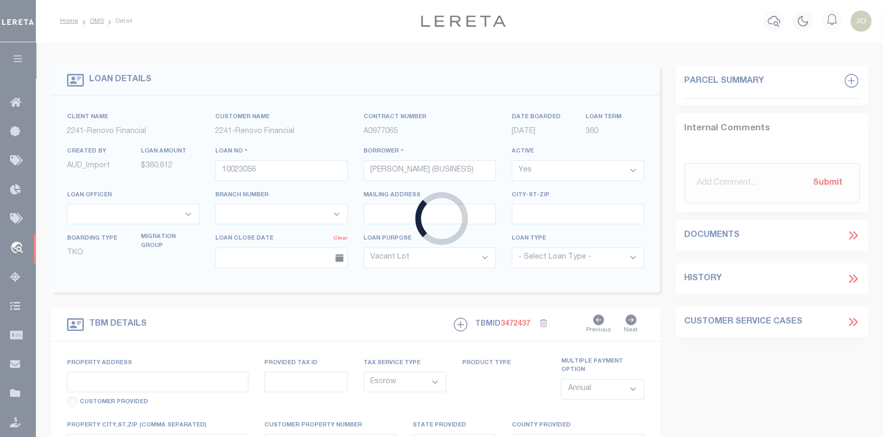
type input "[STREET_ADDRESS][PERSON_NAME]"
type input "[GEOGRAPHIC_DATA], [GEOGRAPHIC_DATA] 12401"
type input "a0kUS00000CO5Sj"
type input "NY"
select select
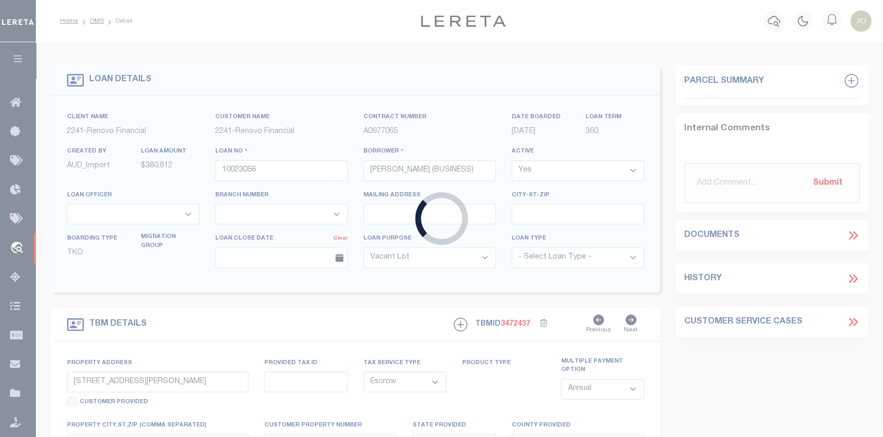
select select "25067"
select select "4"
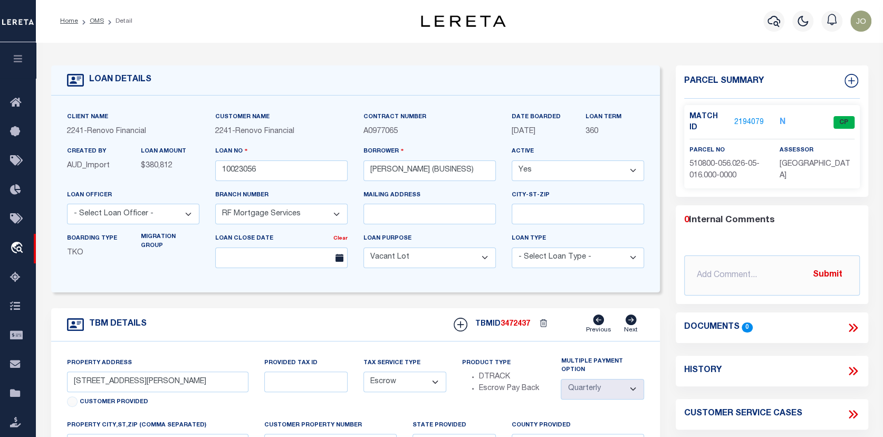
click at [746, 118] on link "2194079" at bounding box center [749, 122] width 30 height 11
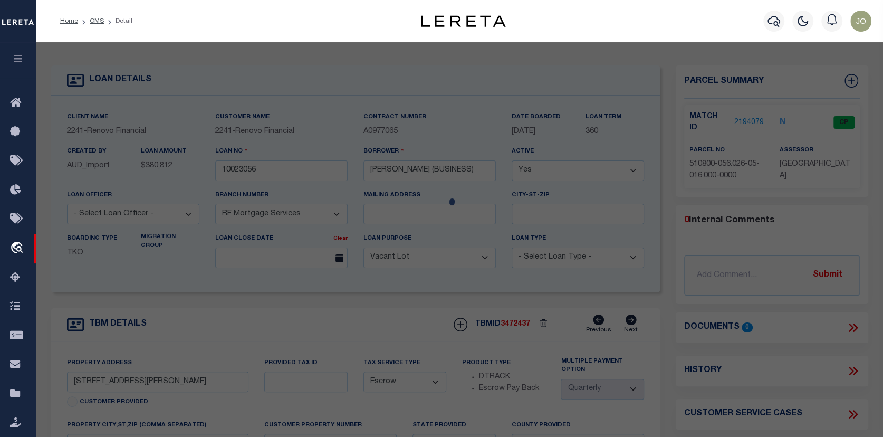
checkbox input "false"
select select "CP"
type input "STERN,SHLOMO"
select select "ATL"
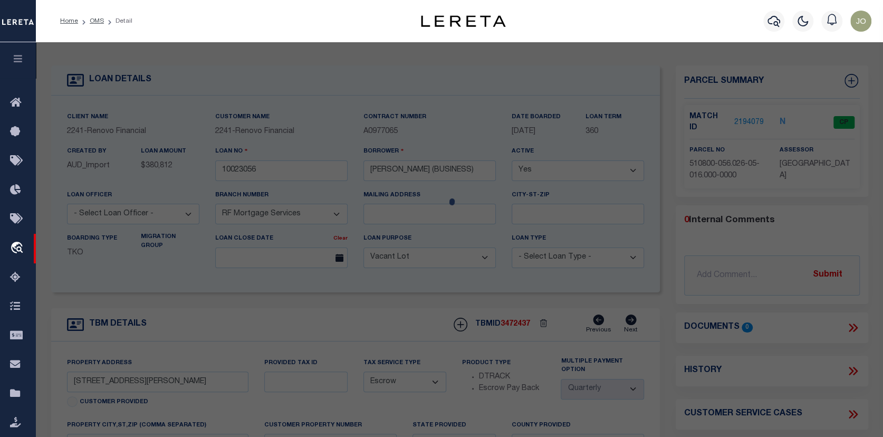
select select "ADD"
type input "350 HASBROUCK AVE"
checkbox input "false"
type input "KINGSTON, NY 12401"
type textarea "LOT:16.000 BLK:5 SEC:56.26 DIST:510800 CITY/[GEOGRAPHIC_DATA]/TWP:[GEOGRAPHIC_D…"
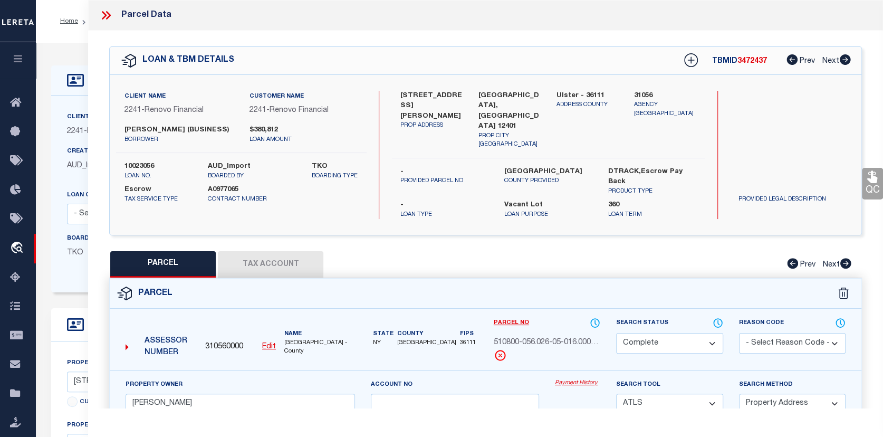
click at [267, 251] on button "Tax Account" at bounding box center [270, 264] width 105 height 26
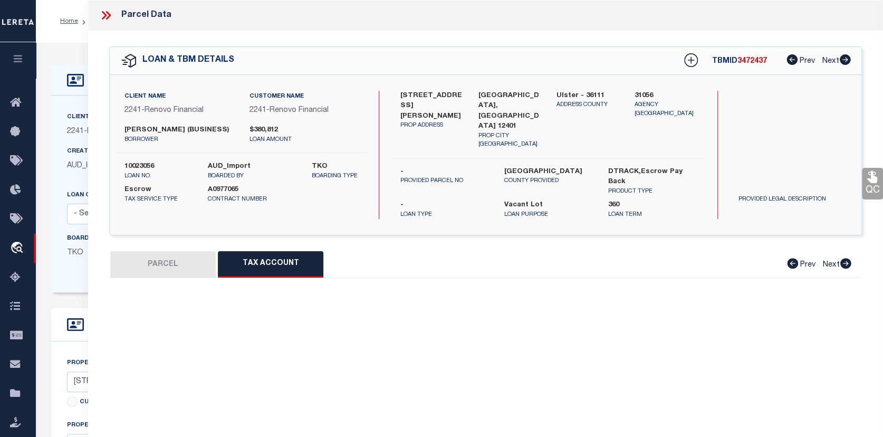
select select "100"
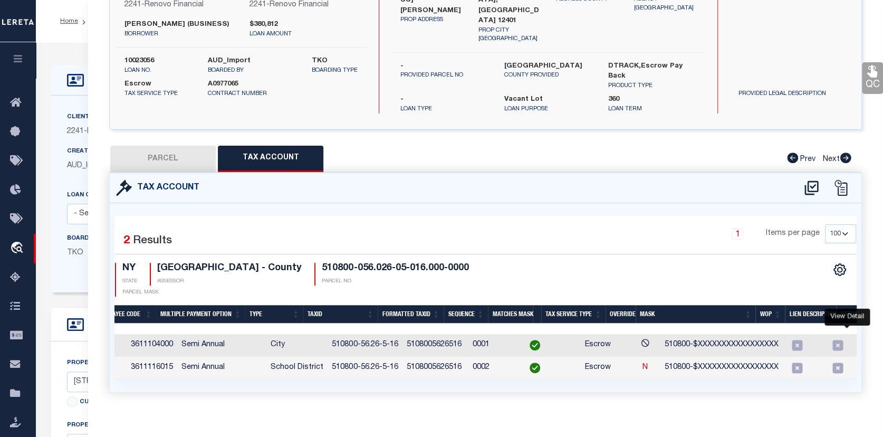
click at [869, 340] on icon "" at bounding box center [874, 345] width 11 height 11
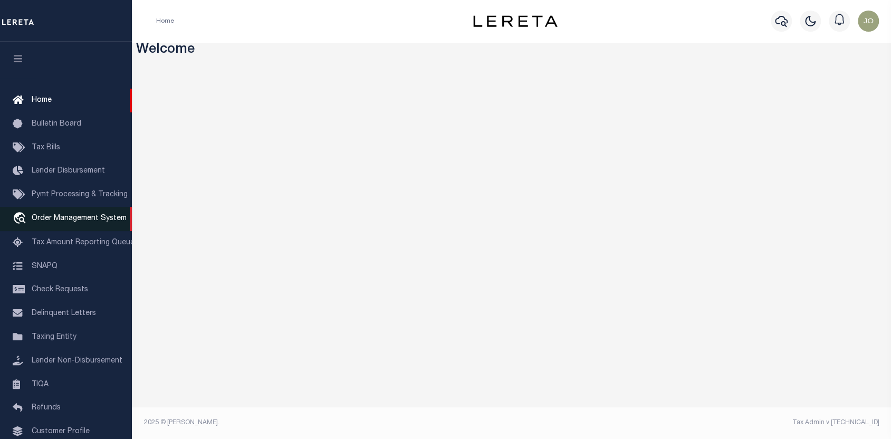
click at [67, 219] on span "Order Management System" at bounding box center [79, 218] width 95 height 7
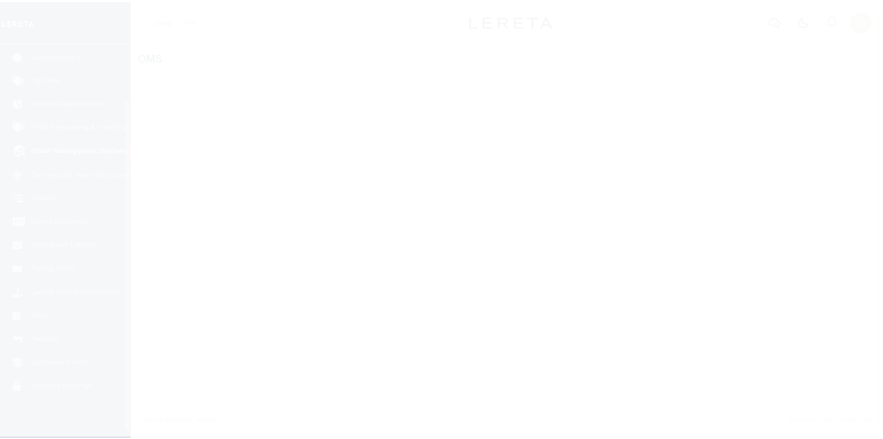
scroll to position [74, 0]
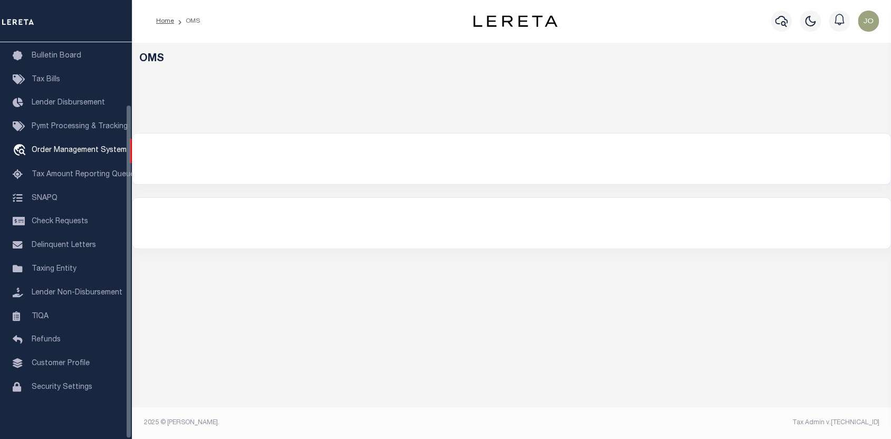
select select "200"
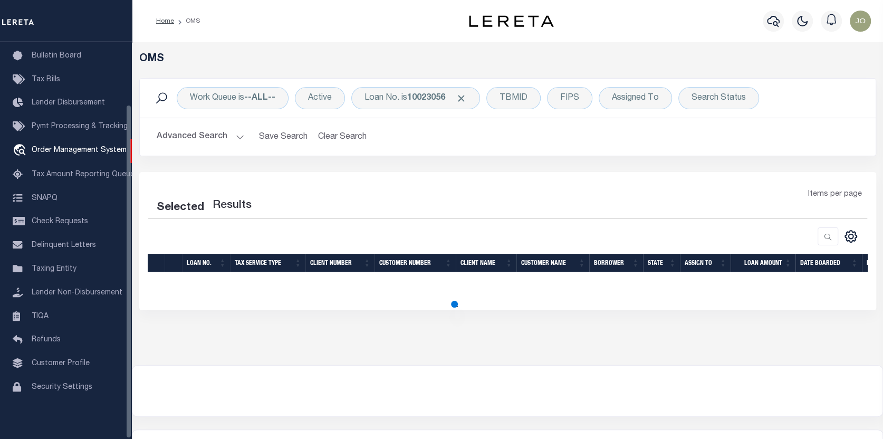
select select "200"
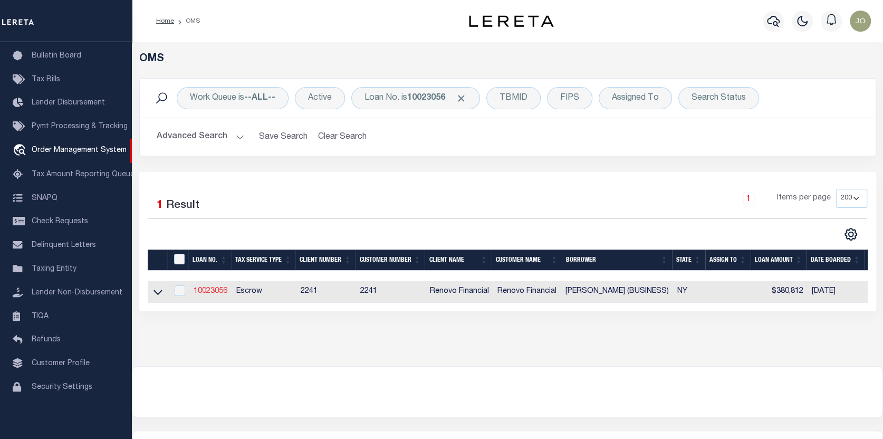
click at [213, 288] on link "10023056" at bounding box center [211, 290] width 34 height 7
type input "10023056"
type input "[PERSON_NAME] (BUSINESS)"
select select
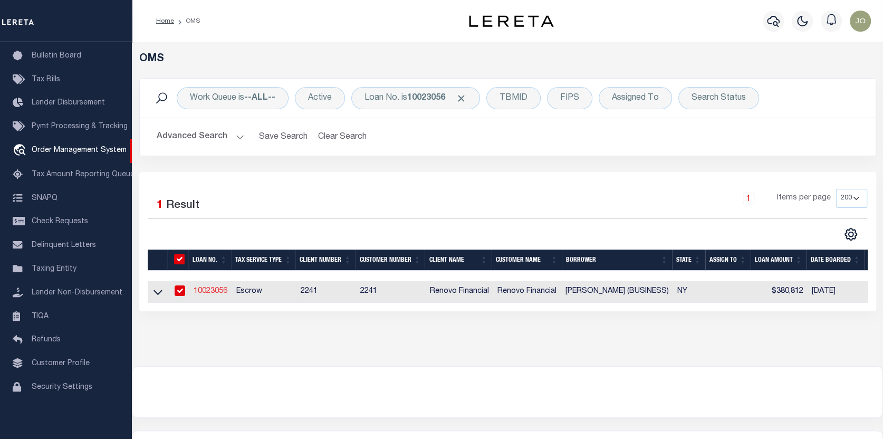
select select "400"
select select "Escrow"
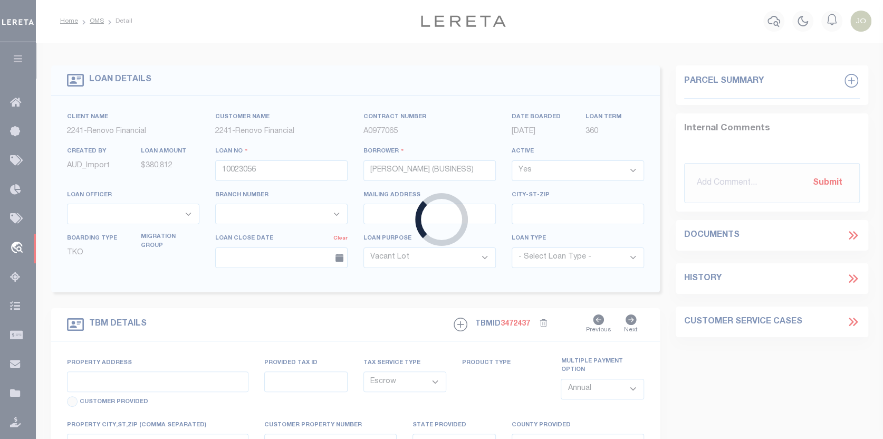
type input "[STREET_ADDRESS][PERSON_NAME]"
type input "[GEOGRAPHIC_DATA], [GEOGRAPHIC_DATA] 12401"
type input "a0kUS00000CO5Sj"
type input "NY"
select select
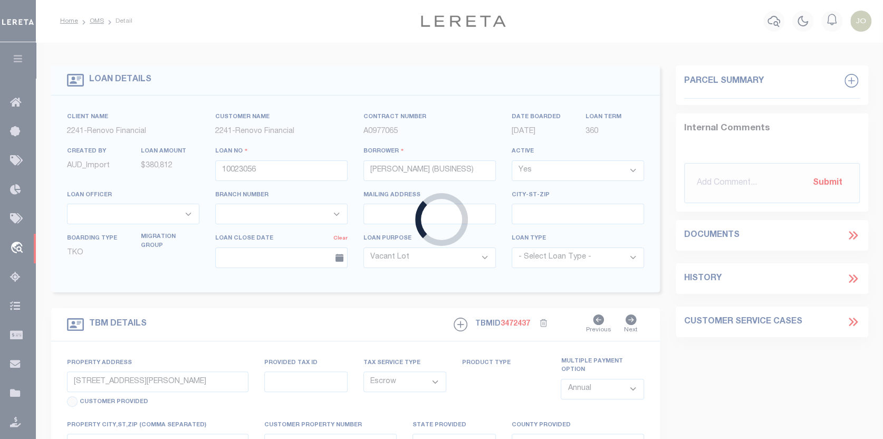
select select "25067"
select select "4"
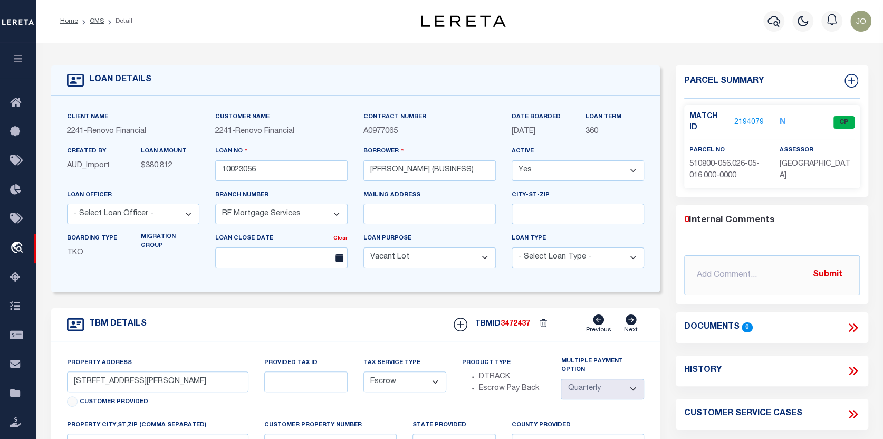
click at [745, 117] on link "2194079" at bounding box center [749, 122] width 30 height 11
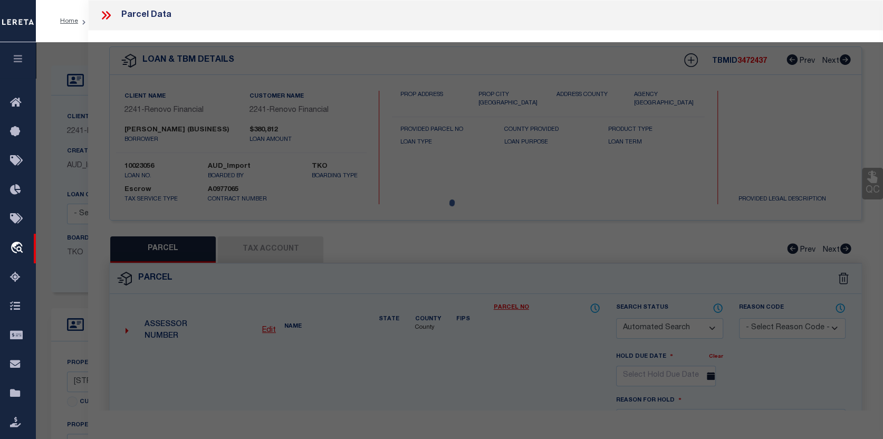
checkbox input "false"
select select "CP"
type input "[PERSON_NAME]"
select select "ATL"
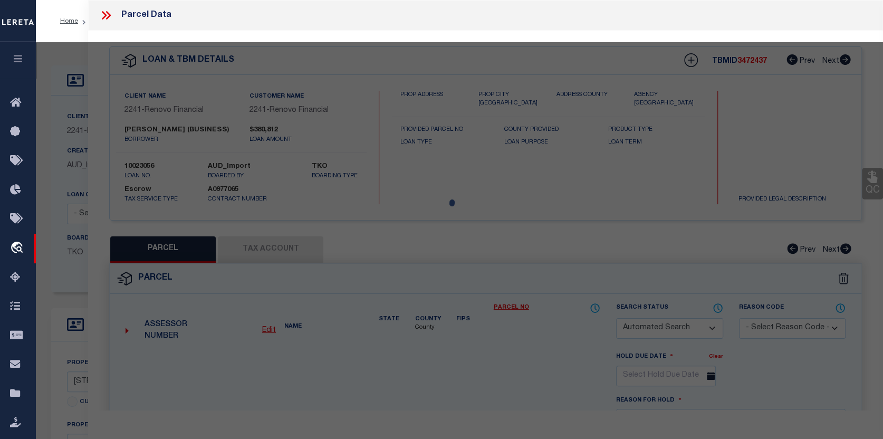
select select "ADD"
type input "[STREET_ADDRESS][PERSON_NAME]"
checkbox input "false"
type input "[GEOGRAPHIC_DATA], [GEOGRAPHIC_DATA] 12401"
type textarea "LOT:16.000 BLK:5 SEC:56.26 DIST:510800 CITY/[GEOGRAPHIC_DATA]/TWP:[GEOGRAPHIC_D…"
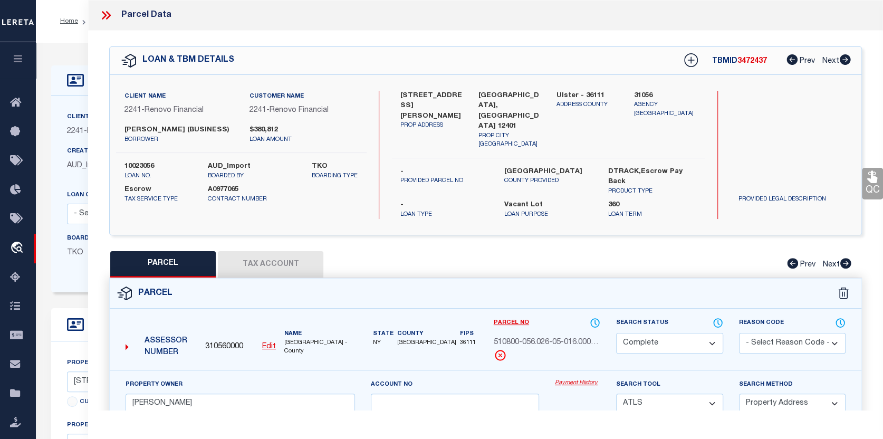
click at [565, 379] on link "Payment History" at bounding box center [577, 383] width 45 height 9
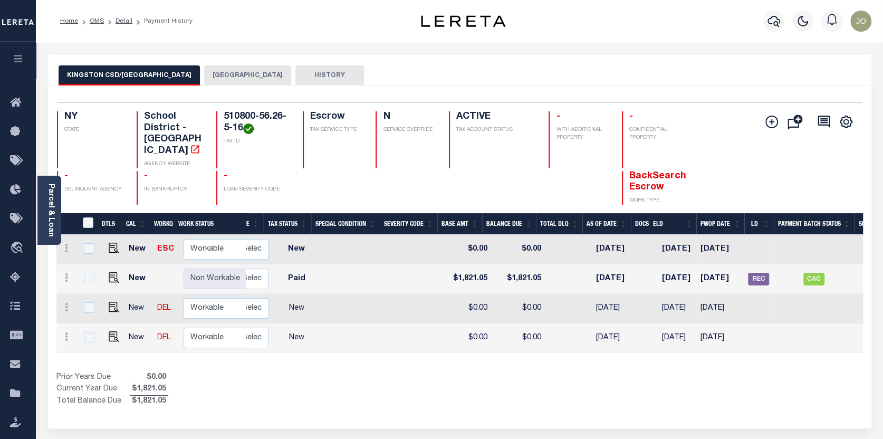
click at [224, 71] on button "[GEOGRAPHIC_DATA]" at bounding box center [247, 75] width 87 height 20
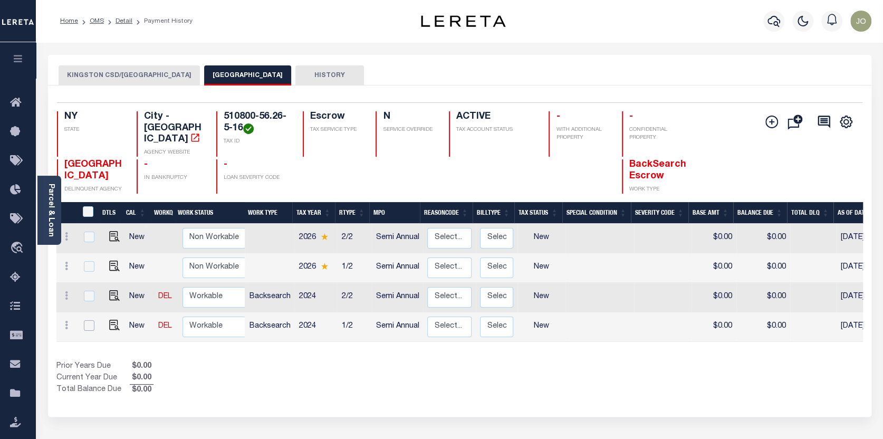
click at [86, 320] on input "checkbox" at bounding box center [89, 325] width 11 height 11
checkbox input "true"
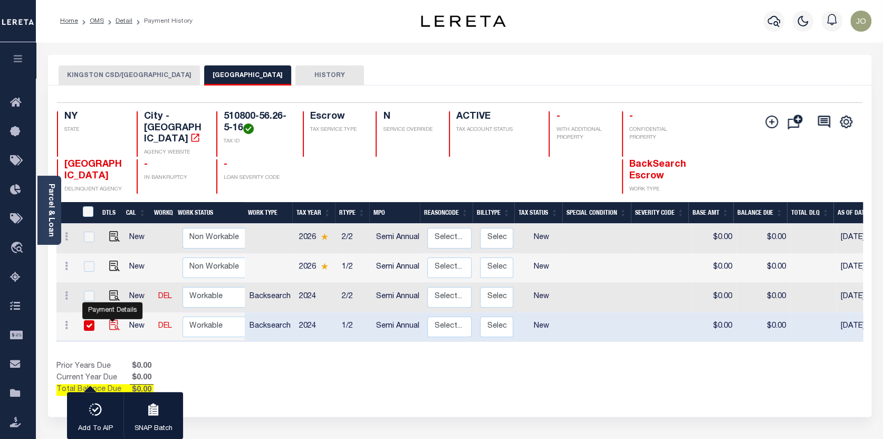
click at [111, 320] on img "" at bounding box center [114, 325] width 11 height 11
checkbox input "false"
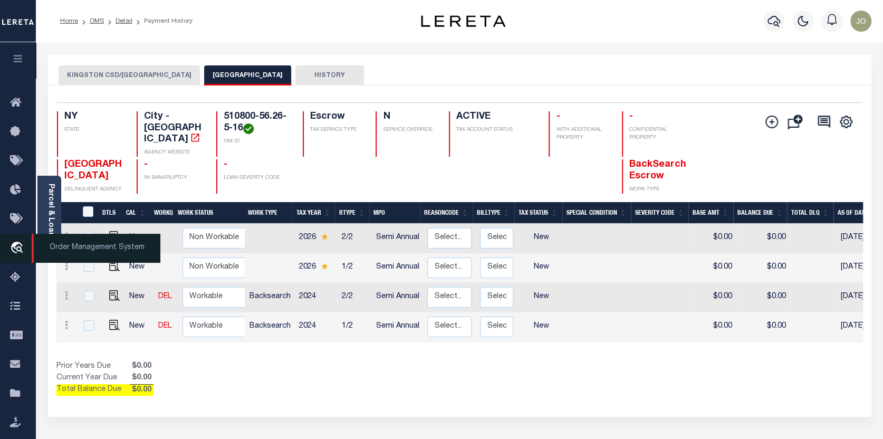
click at [15, 245] on icon "travel_explore" at bounding box center [18, 249] width 17 height 14
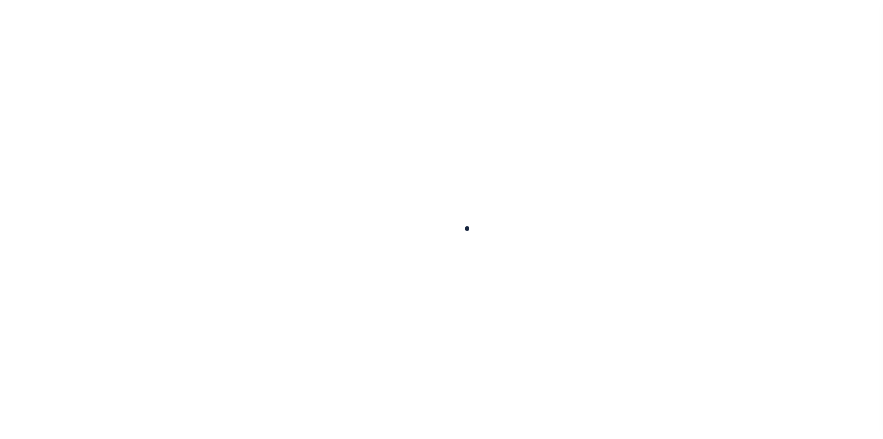
checkbox input "false"
type input "[DATE]"
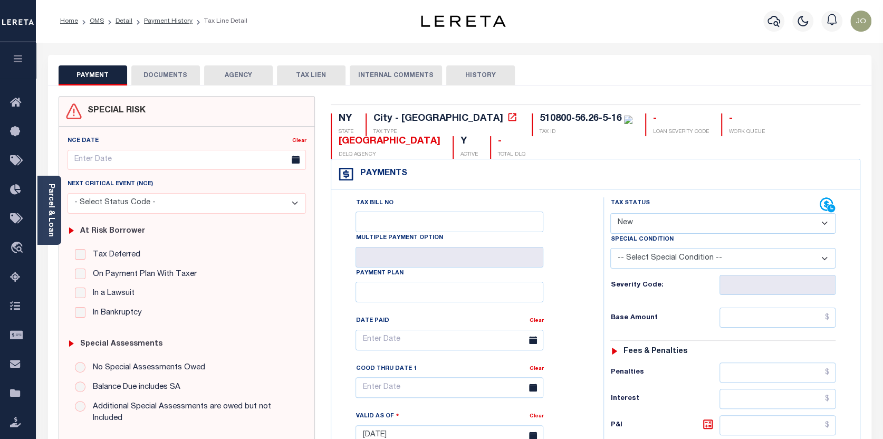
click at [826, 222] on select "- Select Status Code - Open Due/Unpaid Paid Incomplete No Tax Due Internal Refu…" at bounding box center [722, 223] width 225 height 21
select select "PYD"
click at [610, 214] on select "- Select Status Code - Open Due/Unpaid Paid Incomplete No Tax Due Internal Refu…" at bounding box center [722, 223] width 225 height 21
type input "10/13/2025"
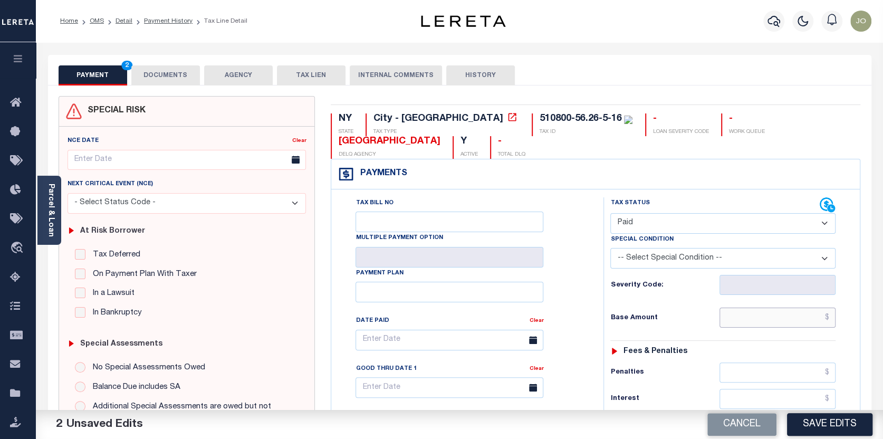
click at [829, 317] on input "text" at bounding box center [777, 317] width 116 height 20
click at [649, 7] on div "Profile Sign out" at bounding box center [703, 21] width 343 height 37
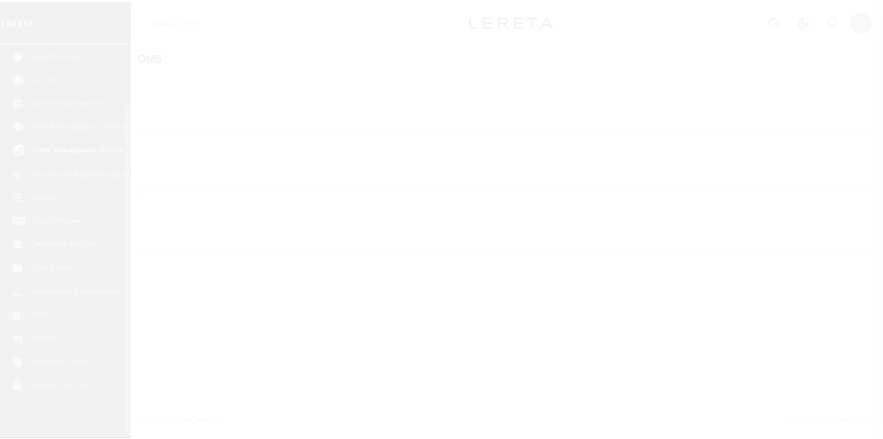
scroll to position [74, 0]
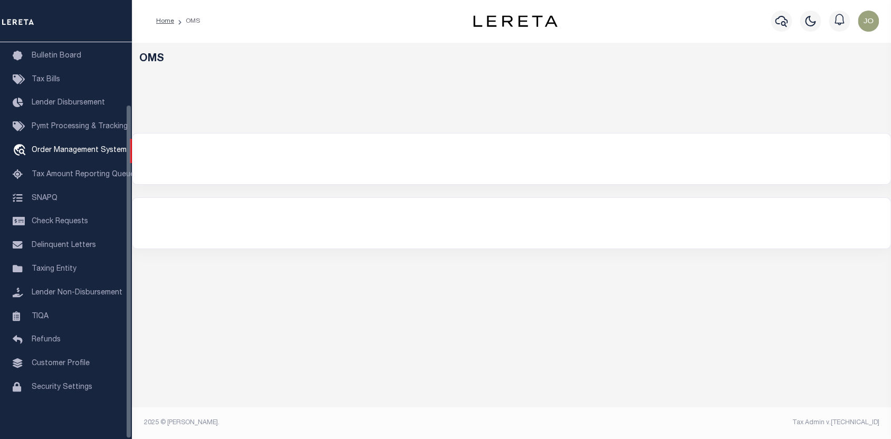
select select "200"
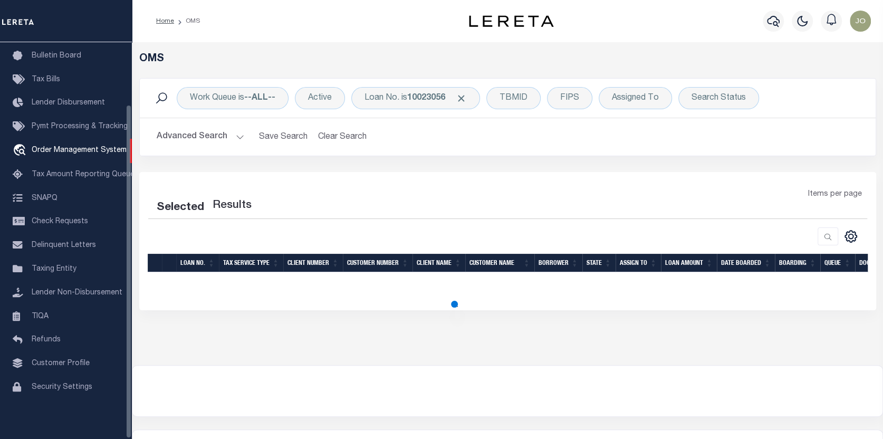
select select "200"
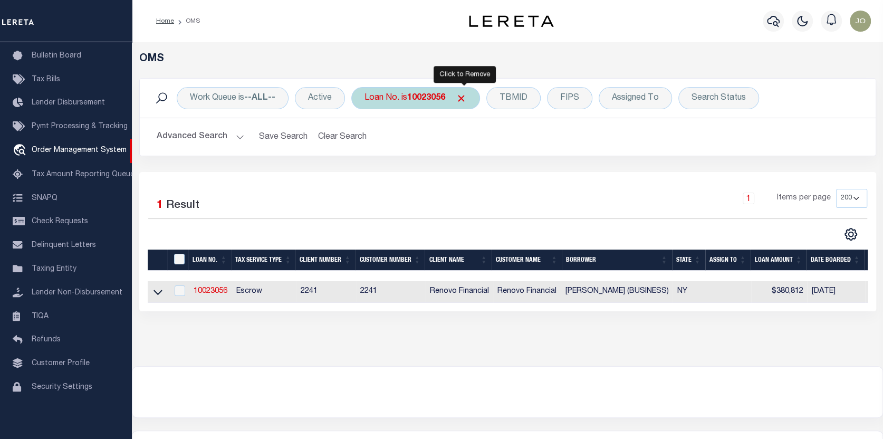
click at [463, 95] on span "Click to Remove" at bounding box center [461, 98] width 11 height 11
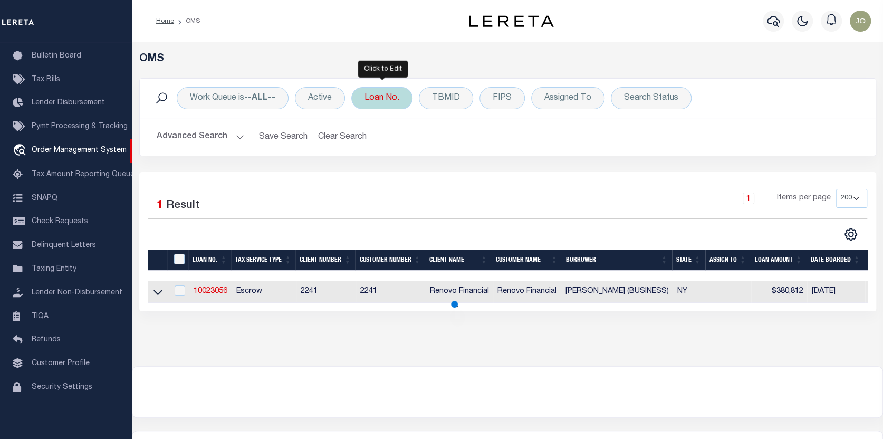
click at [397, 96] on div "Loan No." at bounding box center [381, 98] width 61 height 22
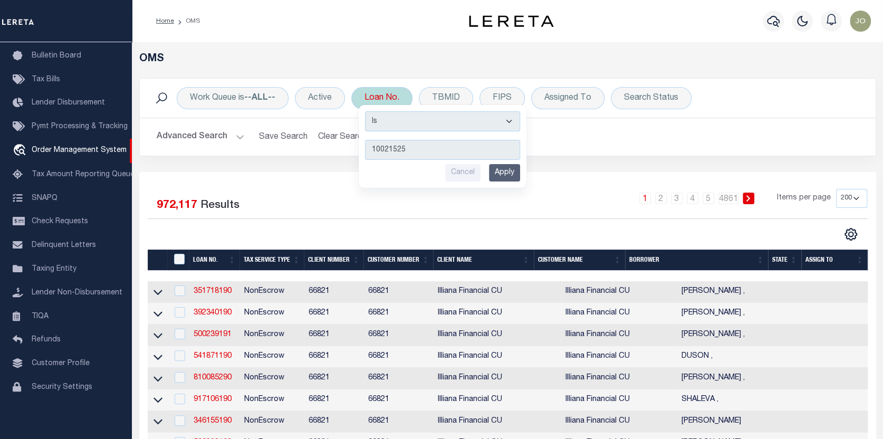
type input "10021525"
click at [501, 176] on input "Apply" at bounding box center [504, 172] width 31 height 17
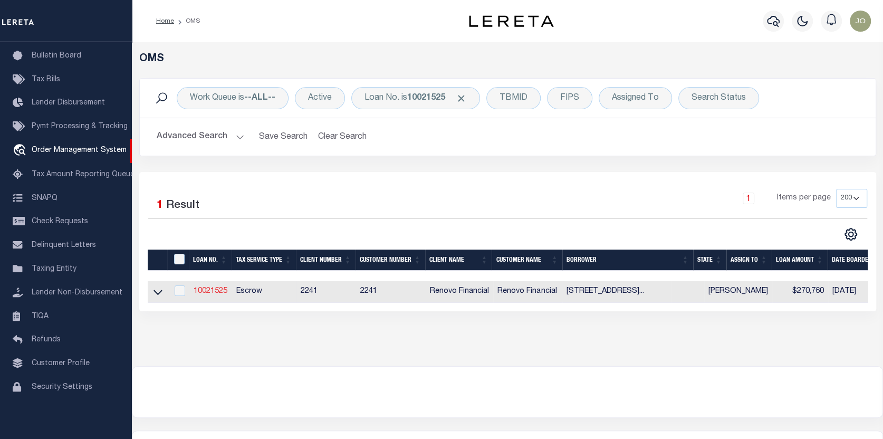
click at [201, 288] on link "10021525" at bounding box center [211, 290] width 34 height 7
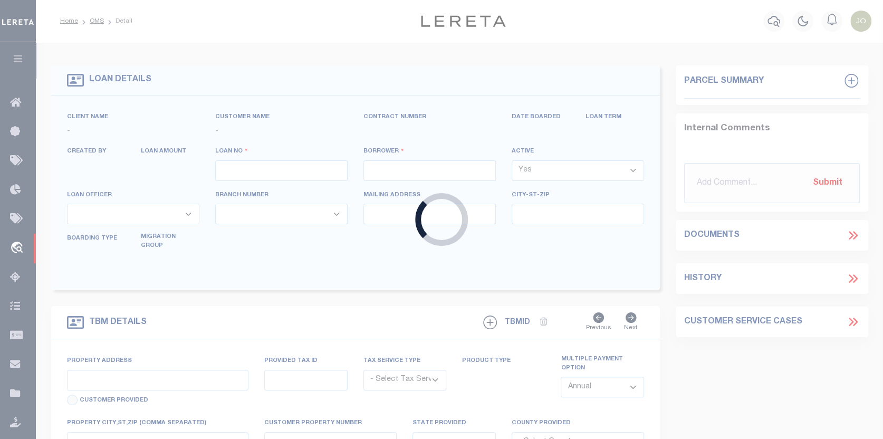
type input "10021525"
type input "[STREET_ADDRESS][US_STATE] LI"
select select
type input "[STREET_ADDRESS][PERSON_NAME]"
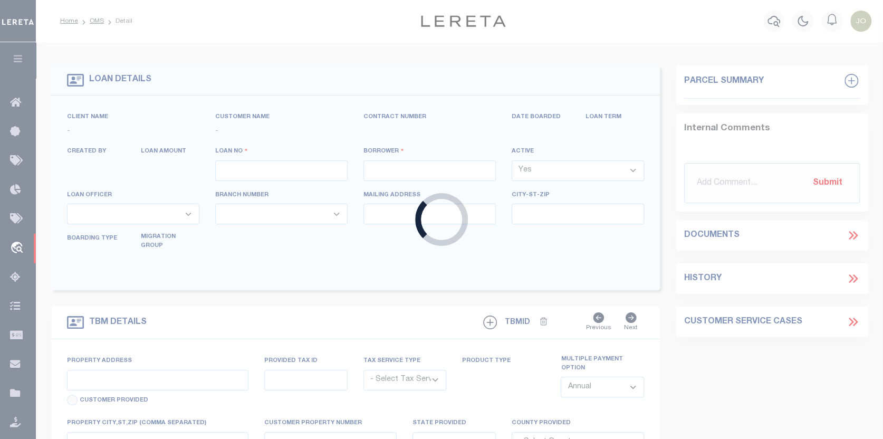
type input "MONROE NY 10950"
select select "10"
select select "Escrow"
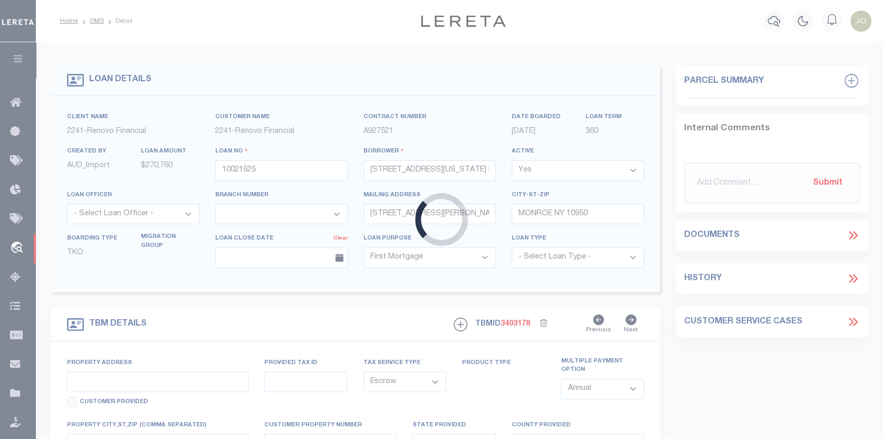
type input "[STREET_ADDRESS]"
type input "33110002200000060260000000"
select select
type input "[GEOGRAPHIC_DATA]"
type input "a0kUS000007el94"
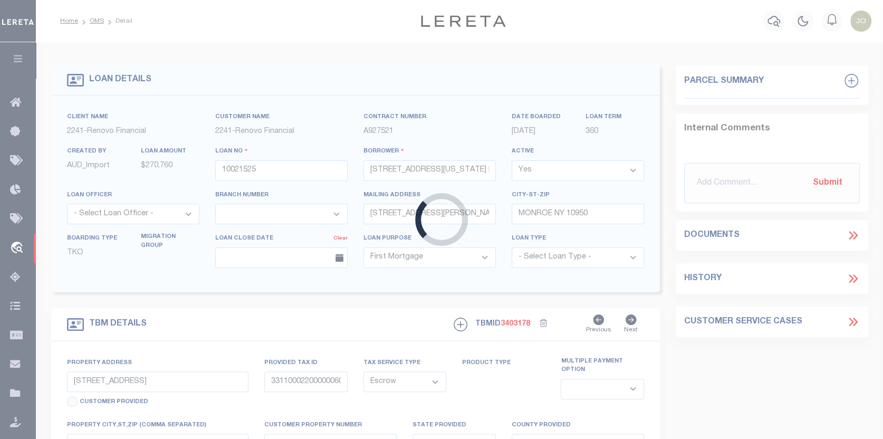
select select
type textarea "Liability Limited to Customer Provided Parcel"
select select "25067"
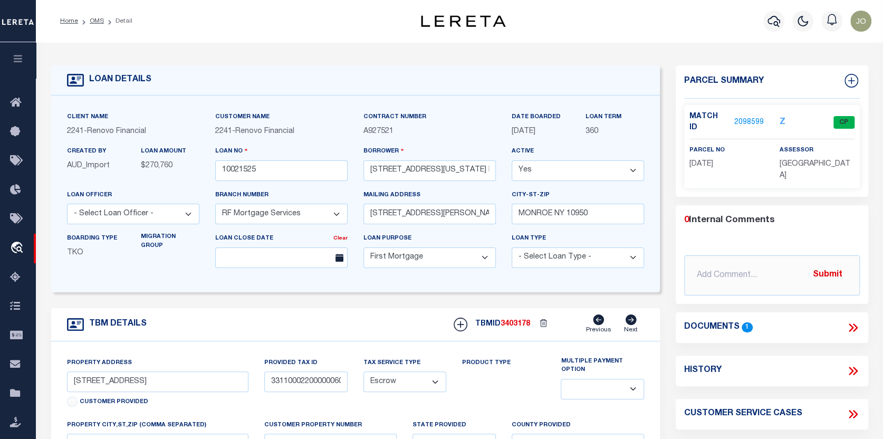
click at [746, 117] on link "2098599" at bounding box center [749, 122] width 30 height 11
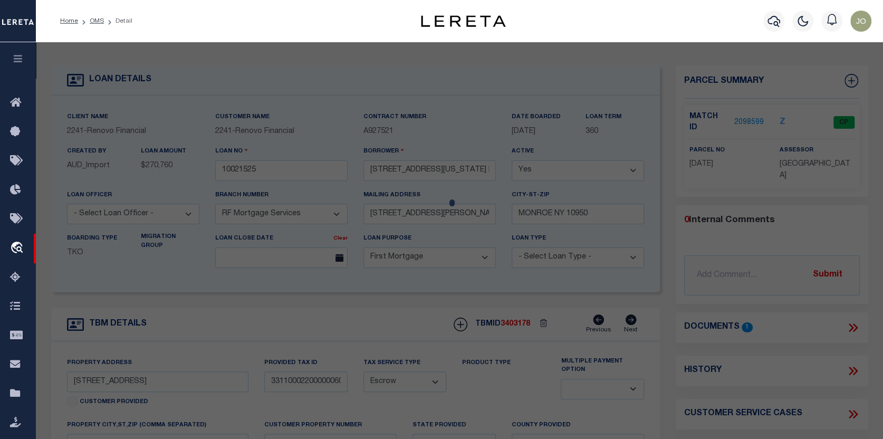
checkbox input "false"
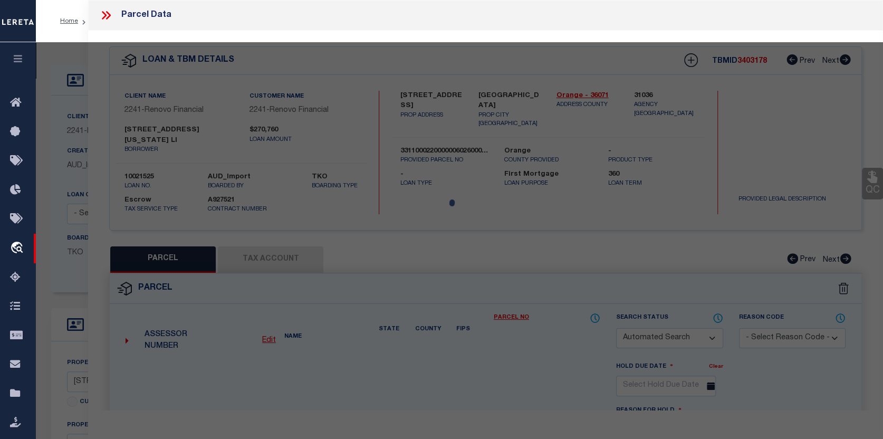
select select "CP"
type input "[STREET_ADDRESS] LLC"
select select "AGW"
select select "ADD"
type input "[STREET_ADDRESS]"
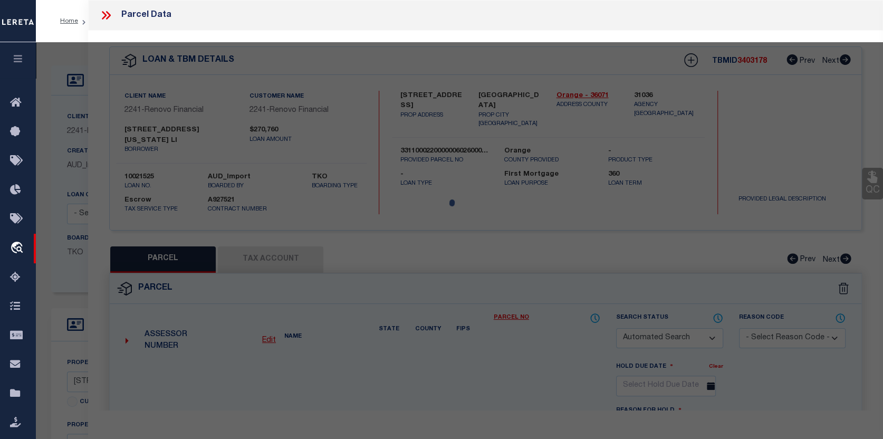
type input "[GEOGRAPHIC_DATA]"
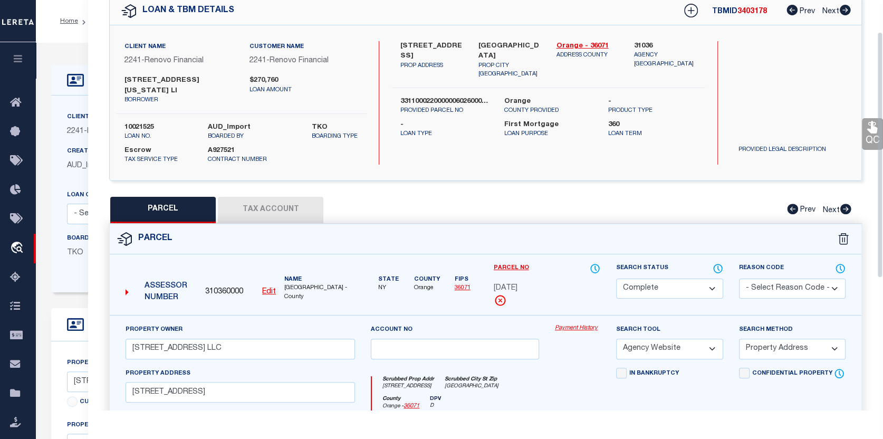
scroll to position [53, 0]
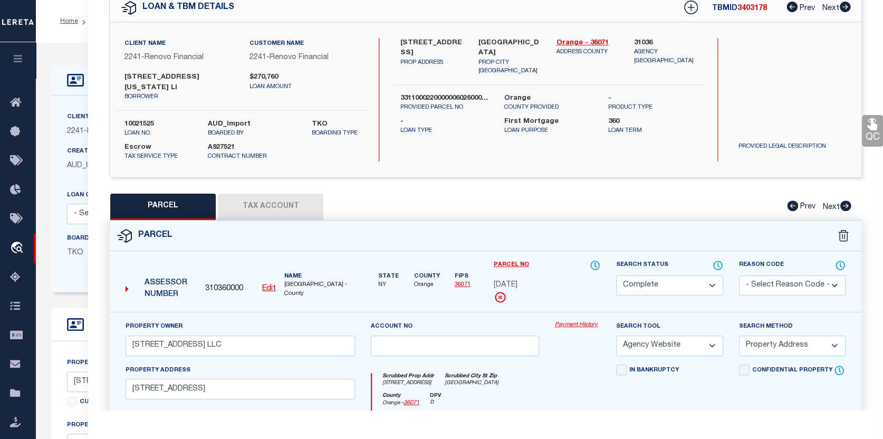
click at [284, 204] on button "Tax Account" at bounding box center [270, 207] width 105 height 26
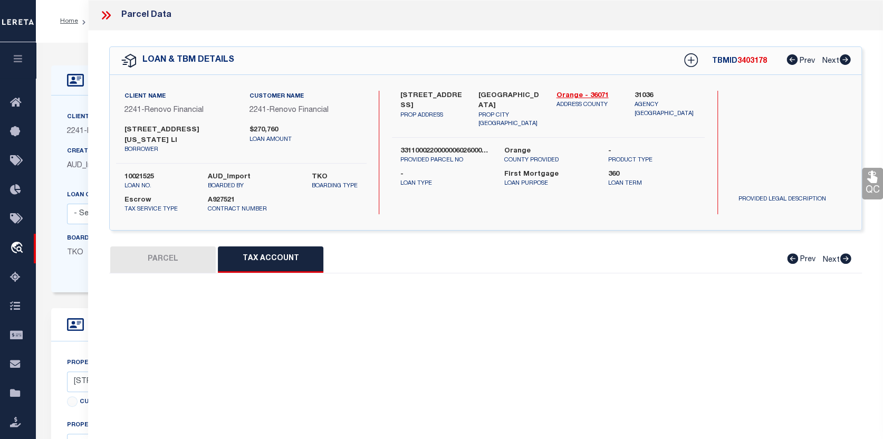
scroll to position [0, 0]
select select "100"
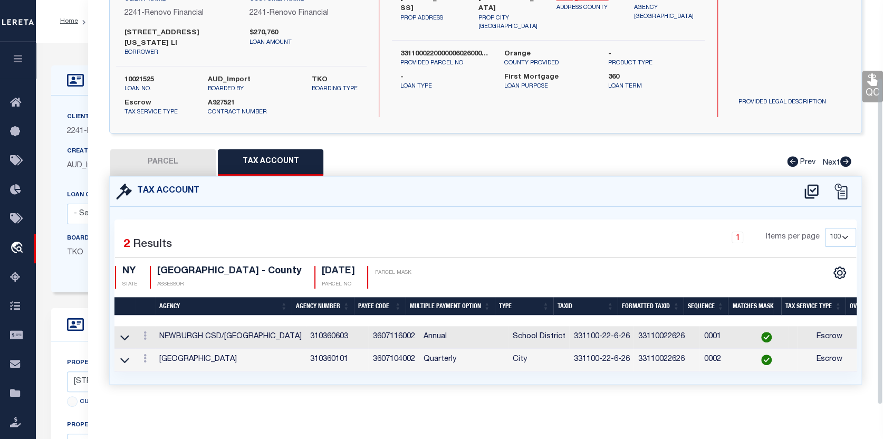
scroll to position [103, 0]
